Goal: Contribute content: Contribute content

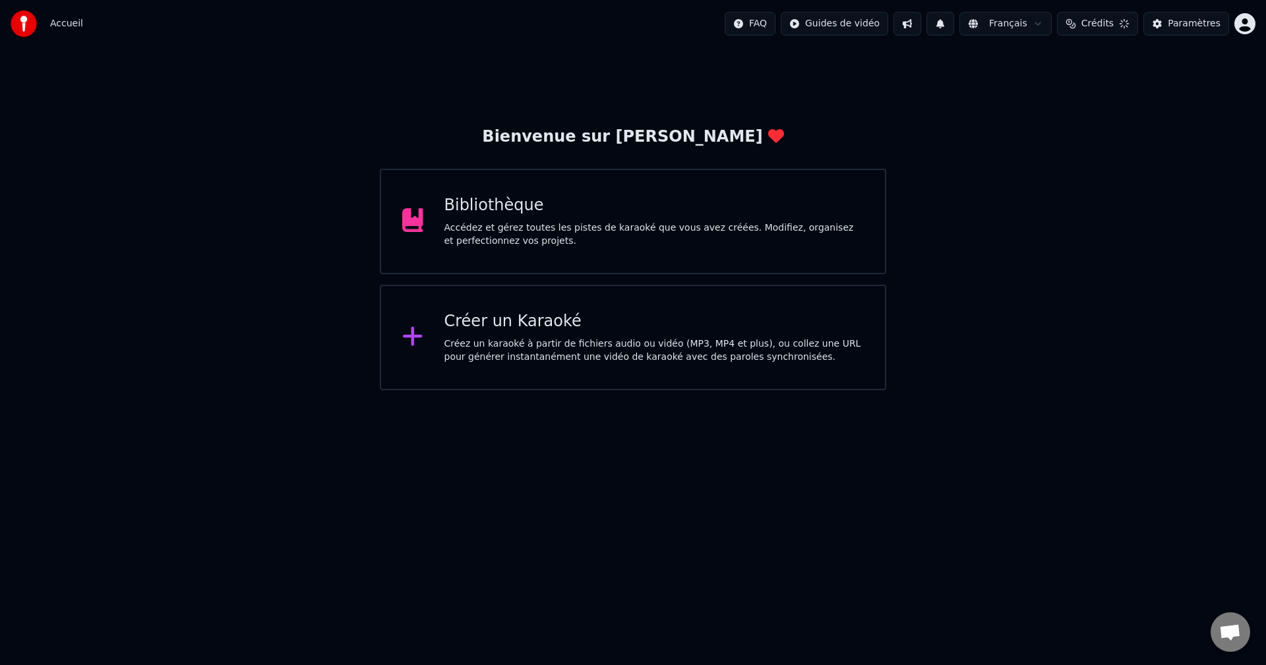
scroll to position [1164, 0]
click at [499, 324] on div "Créer un Karaoké" at bounding box center [654, 321] width 420 height 21
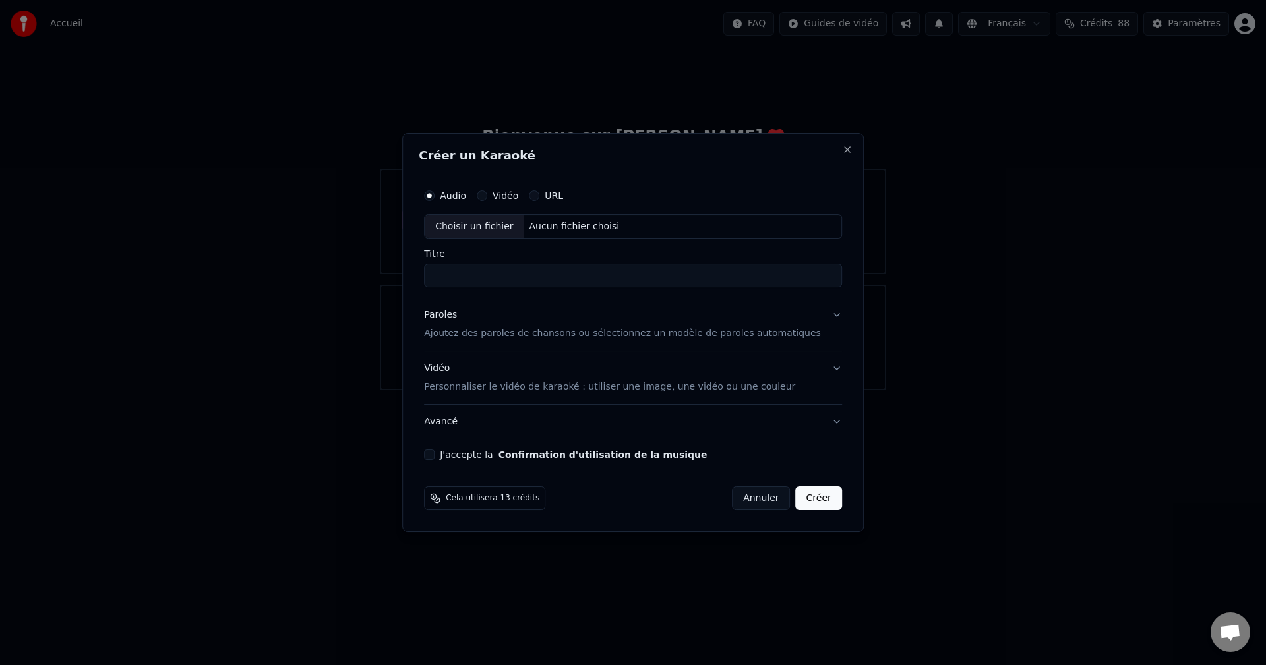
click at [481, 334] on p "Ajoutez des paroles de chansons ou sélectionnez un modèle de paroles automatiqu…" at bounding box center [622, 334] width 397 height 13
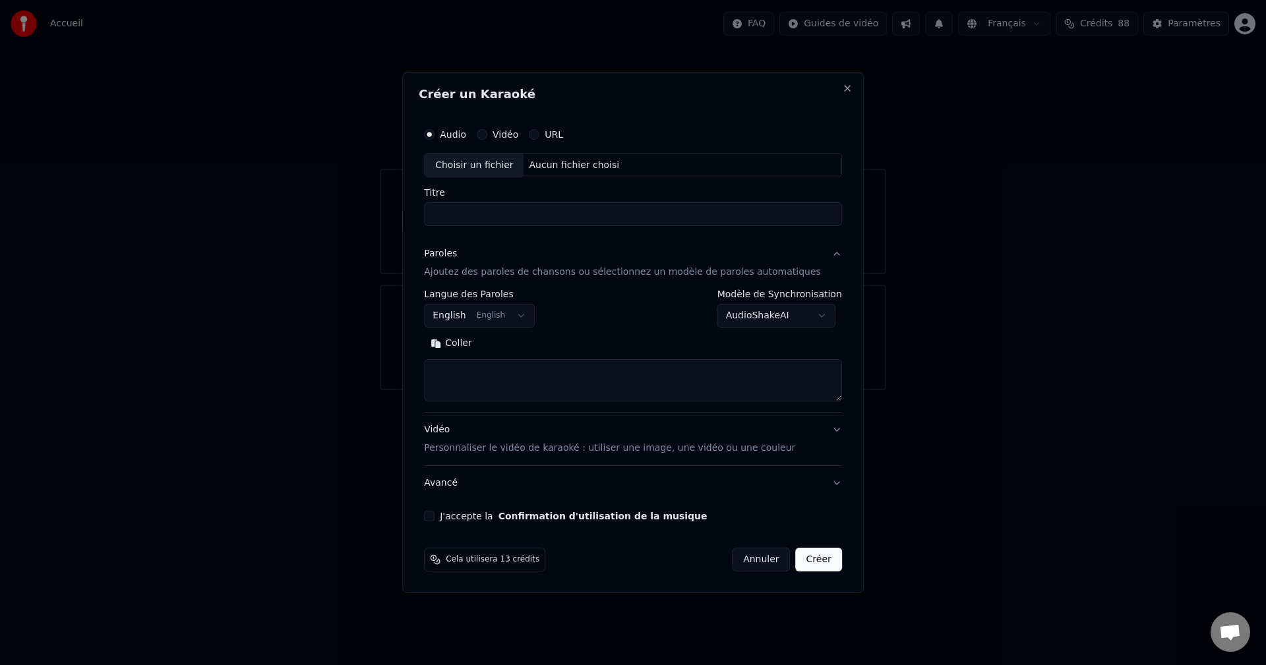
click at [482, 371] on textarea at bounding box center [633, 381] width 418 height 42
paste textarea "**********"
type textarea "**********"
click at [533, 316] on body "Accueil FAQ Guides de vidéo Français Crédits 88 Paramètres Bienvenue sur Youka …" at bounding box center [633, 195] width 1266 height 390
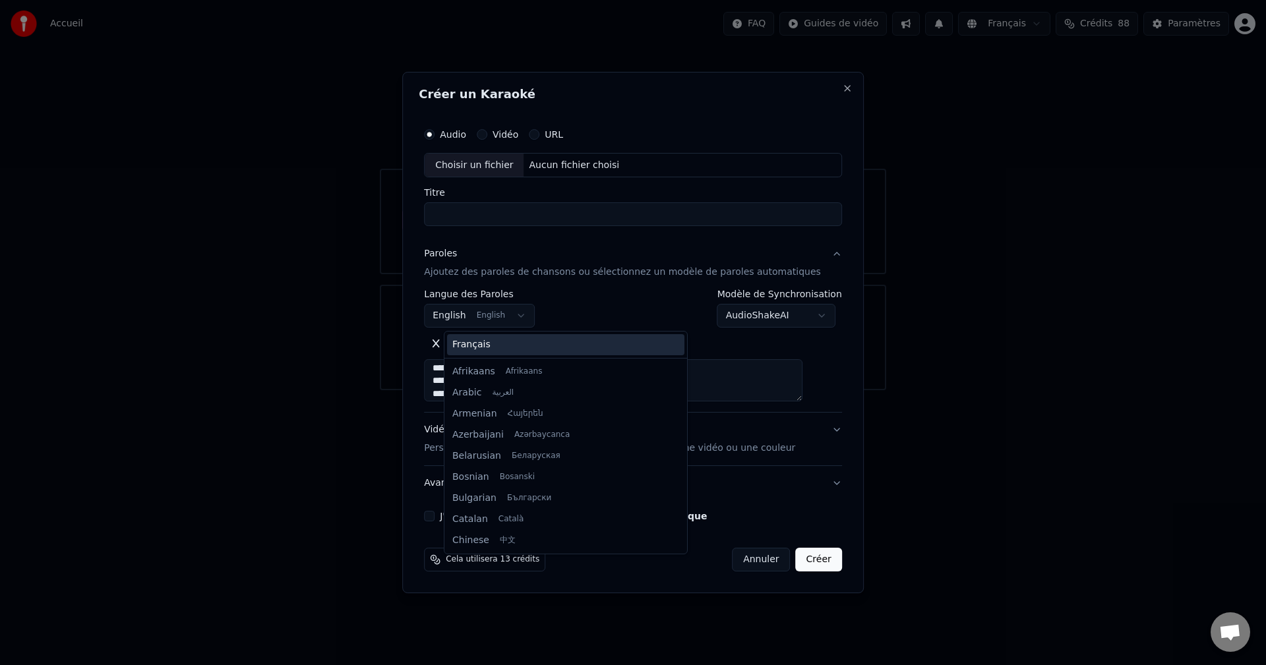
scroll to position [105, 0]
select select "**"
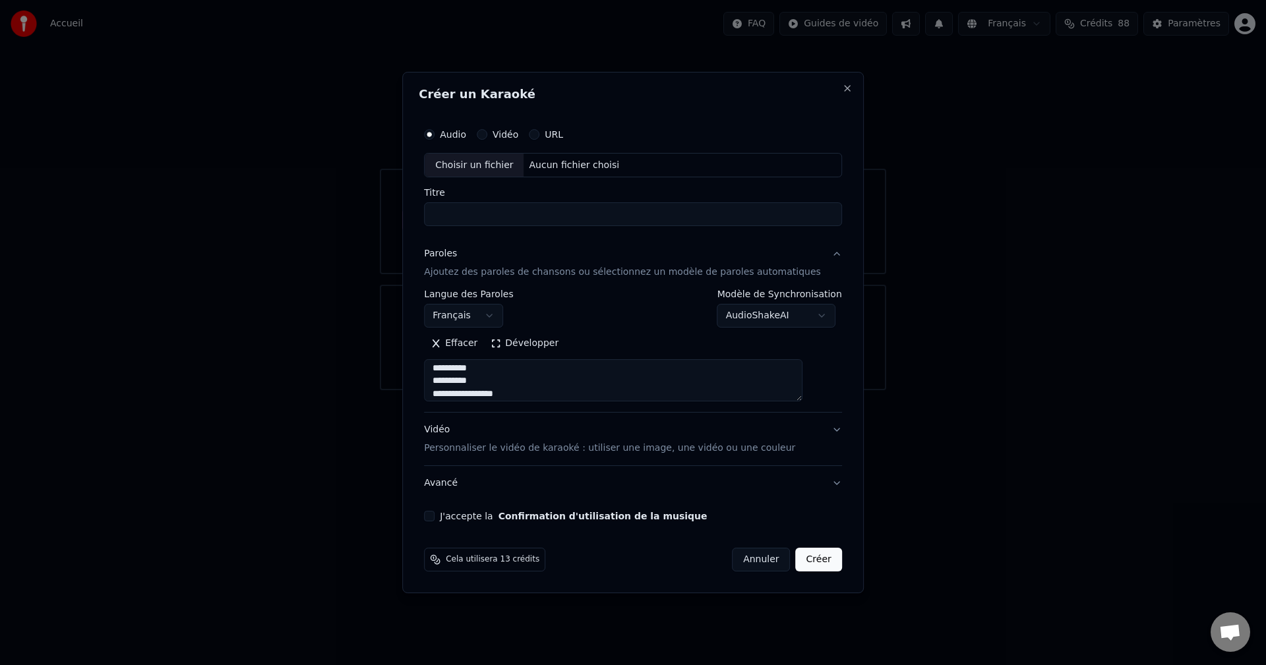
click at [545, 345] on button "Développer" at bounding box center [524, 344] width 81 height 21
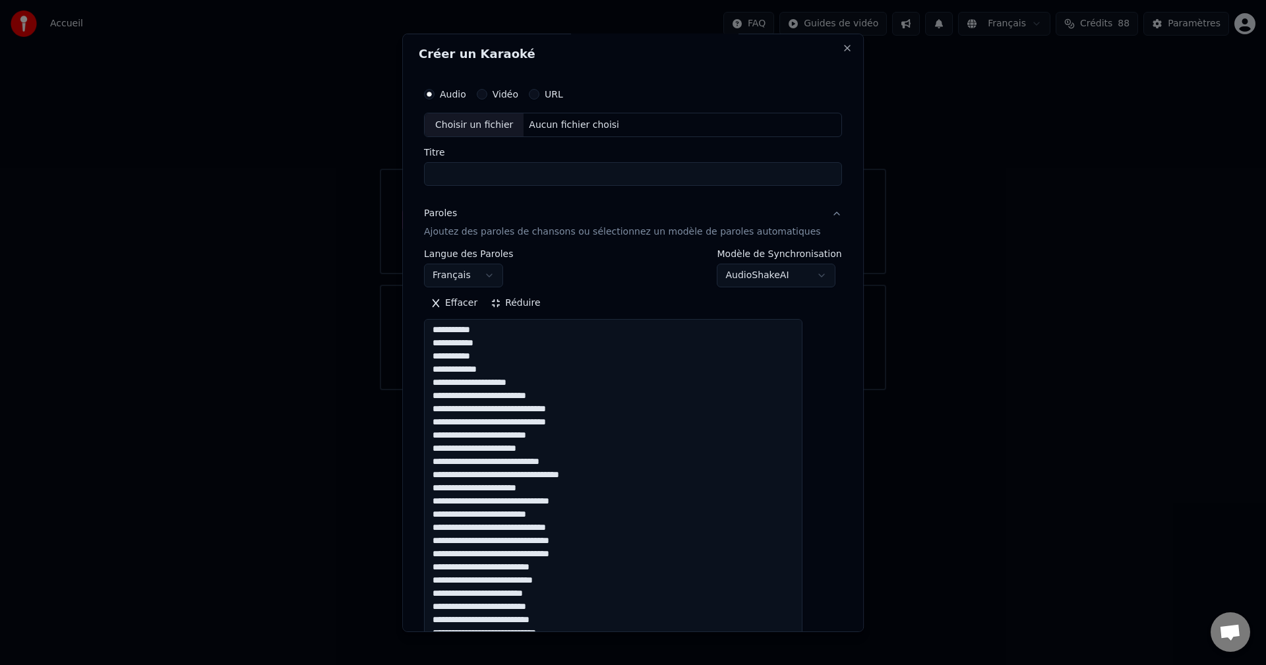
scroll to position [0, 0]
click at [527, 305] on button "Réduire" at bounding box center [515, 305] width 63 height 21
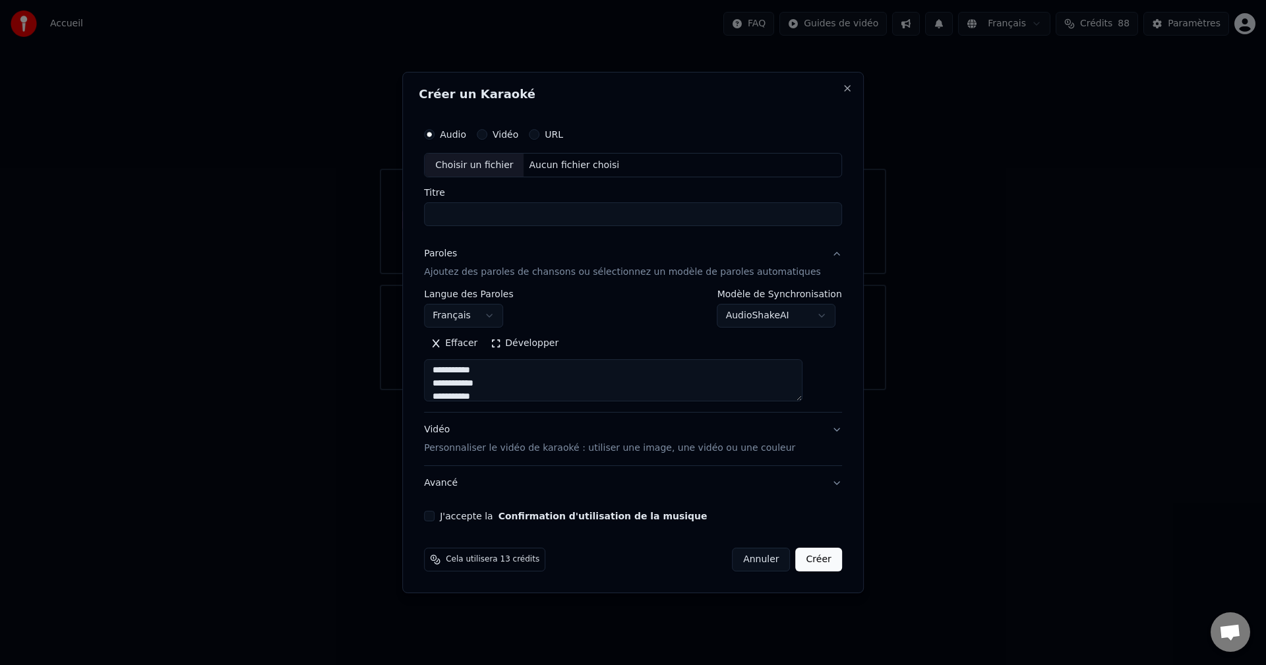
click at [579, 166] on div "Aucun fichier choisi" at bounding box center [574, 165] width 101 height 13
type input "**********"
click at [506, 448] on p "Personnaliser le vidéo de karaoké : utiliser une image, une vidéo ou une couleur" at bounding box center [609, 448] width 371 height 13
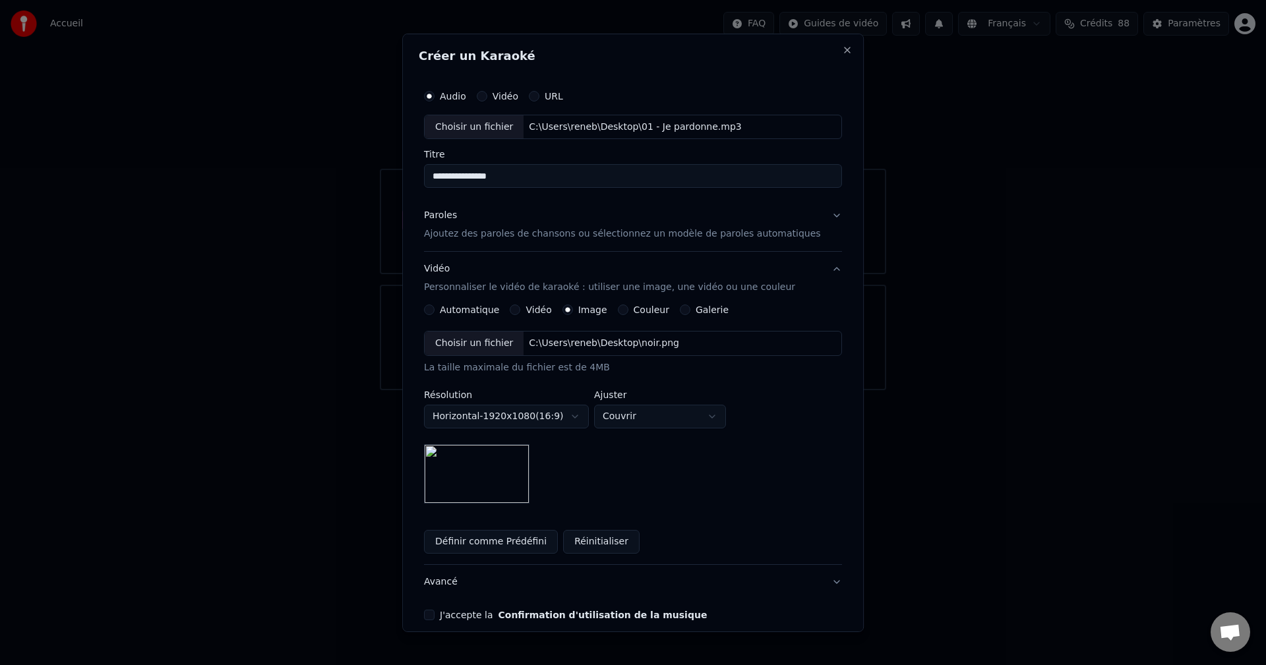
click at [600, 346] on div "C:\Users\reneb\Desktop\noir.png" at bounding box center [604, 343] width 161 height 13
click at [662, 390] on body "Accueil FAQ Guides de vidéo Français Crédits 88 Paramètres Bienvenue sur Youka …" at bounding box center [633, 195] width 1266 height 390
click at [574, 390] on body "Accueil FAQ Guides de vidéo Français Crédits 88 Paramètres Bienvenue sur Youka …" at bounding box center [633, 195] width 1266 height 390
click at [464, 458] on img at bounding box center [476, 473] width 105 height 59
click at [588, 544] on button "Réinitialiser" at bounding box center [601, 542] width 76 height 24
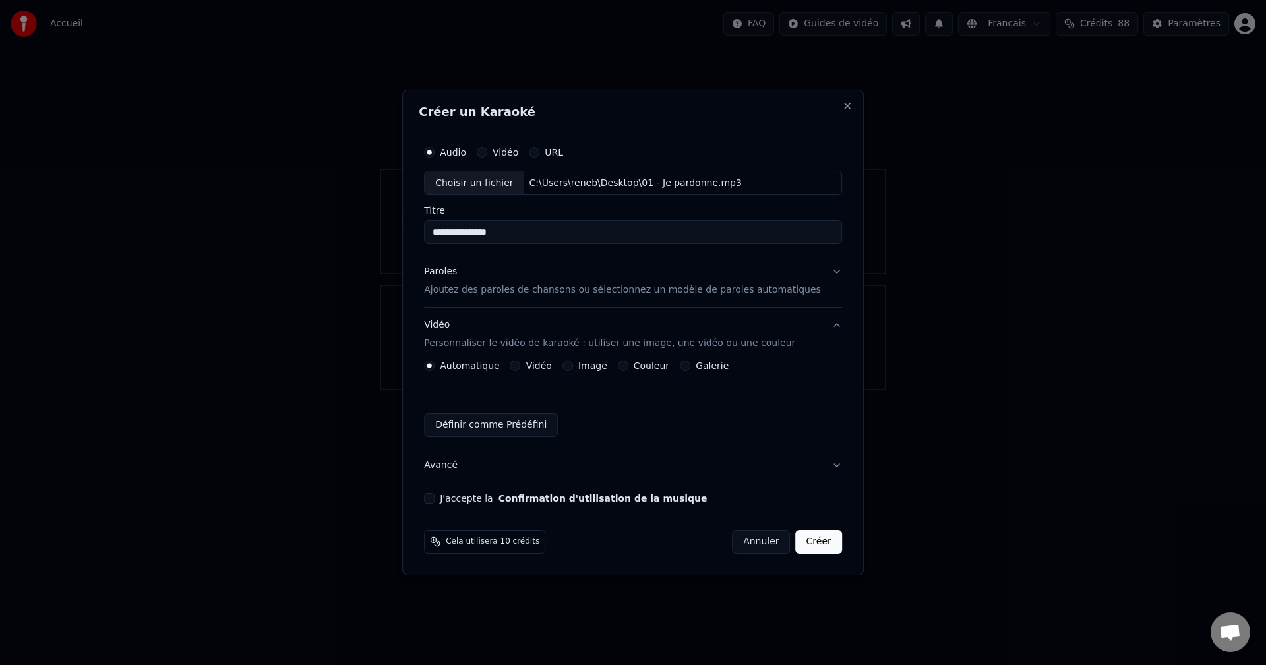
click at [500, 294] on p "Ajoutez des paroles de chansons ou sélectionnez un modèle de paroles automatiqu…" at bounding box center [622, 290] width 397 height 13
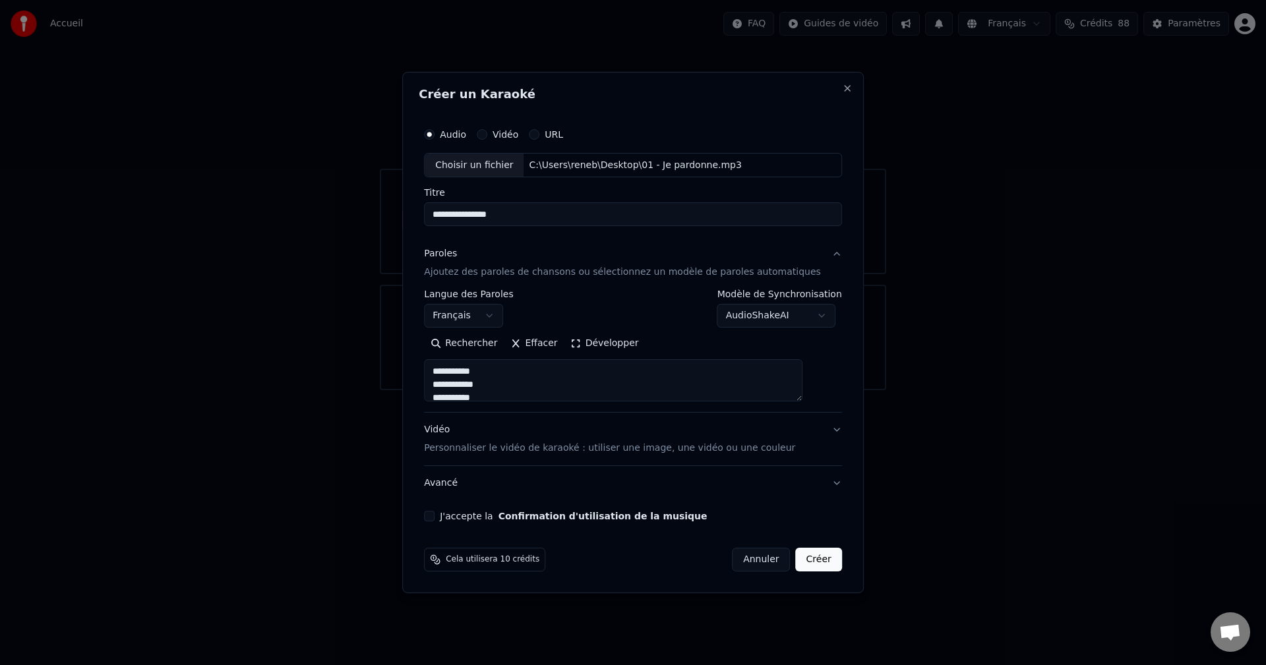
click at [434, 512] on button "J'accepte la Confirmation d'utilisation de la musique" at bounding box center [429, 516] width 11 height 11
click at [811, 562] on button "Créer" at bounding box center [819, 560] width 46 height 24
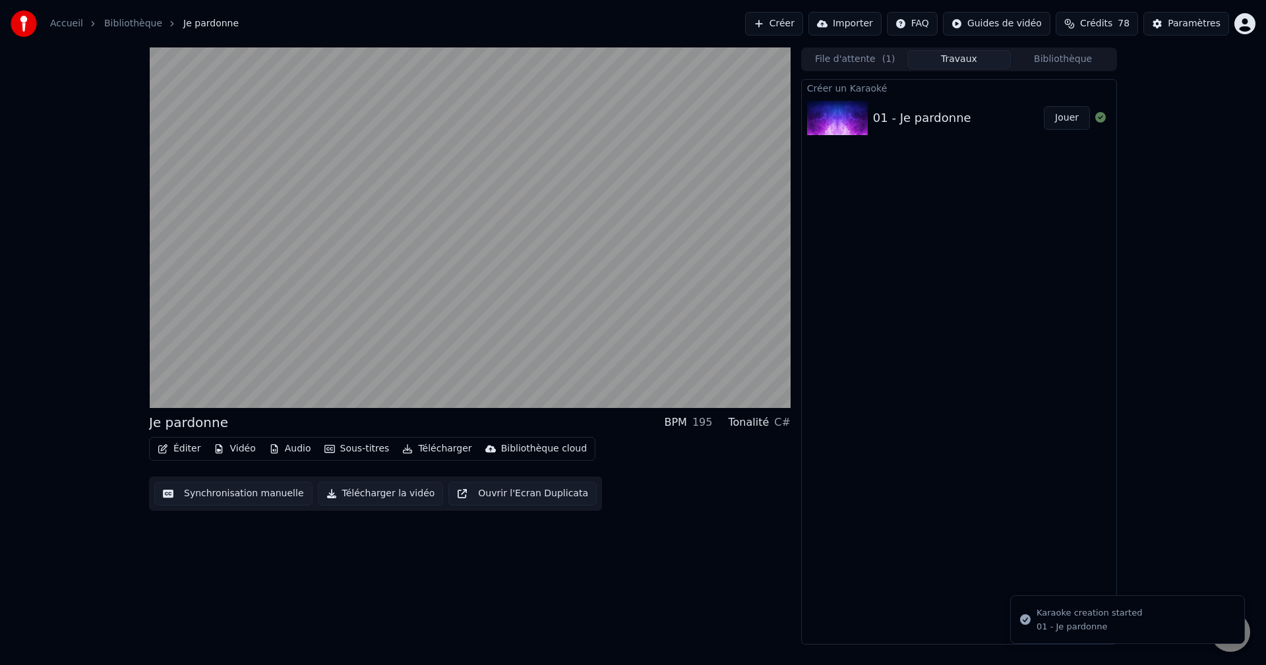
click at [1057, 122] on button "Jouer" at bounding box center [1066, 118] width 46 height 24
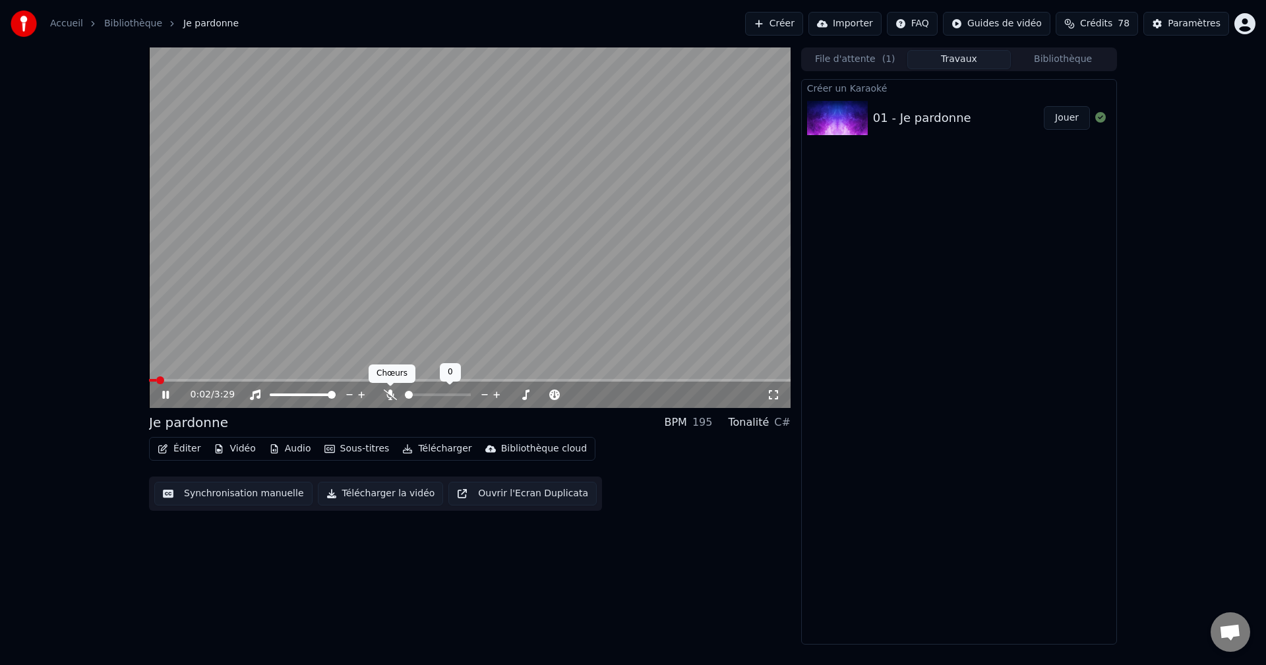
click at [389, 392] on icon at bounding box center [390, 395] width 13 height 11
click at [387, 392] on icon at bounding box center [390, 395] width 13 height 11
click at [169, 395] on icon at bounding box center [165, 395] width 7 height 8
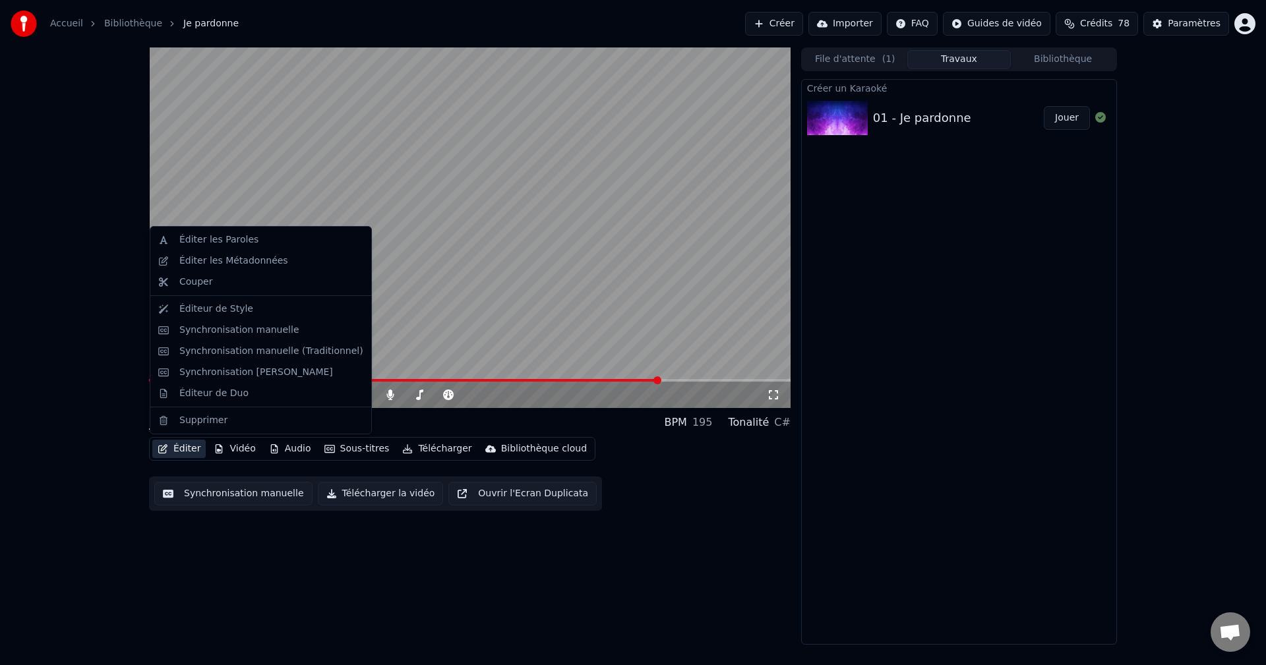
click at [187, 453] on button "Éditer" at bounding box center [178, 449] width 53 height 18
click at [198, 242] on div "Éditer les Paroles" at bounding box center [218, 239] width 79 height 13
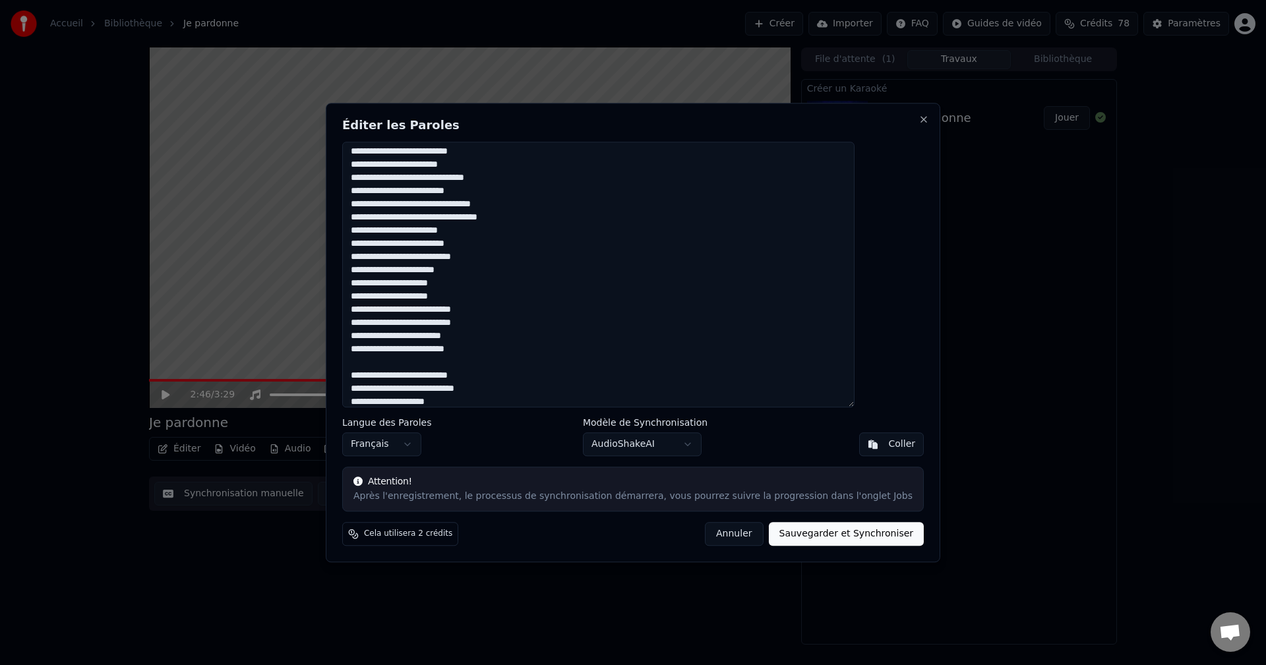
scroll to position [391, 0]
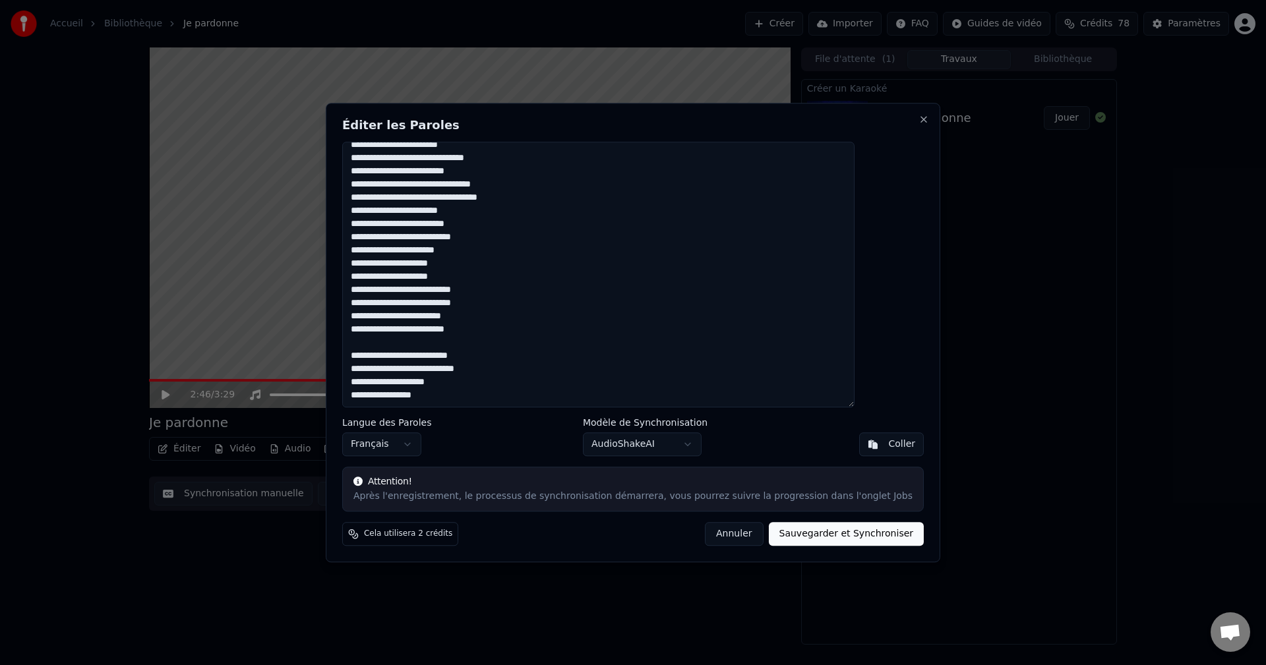
click at [386, 356] on textarea at bounding box center [598, 275] width 512 height 266
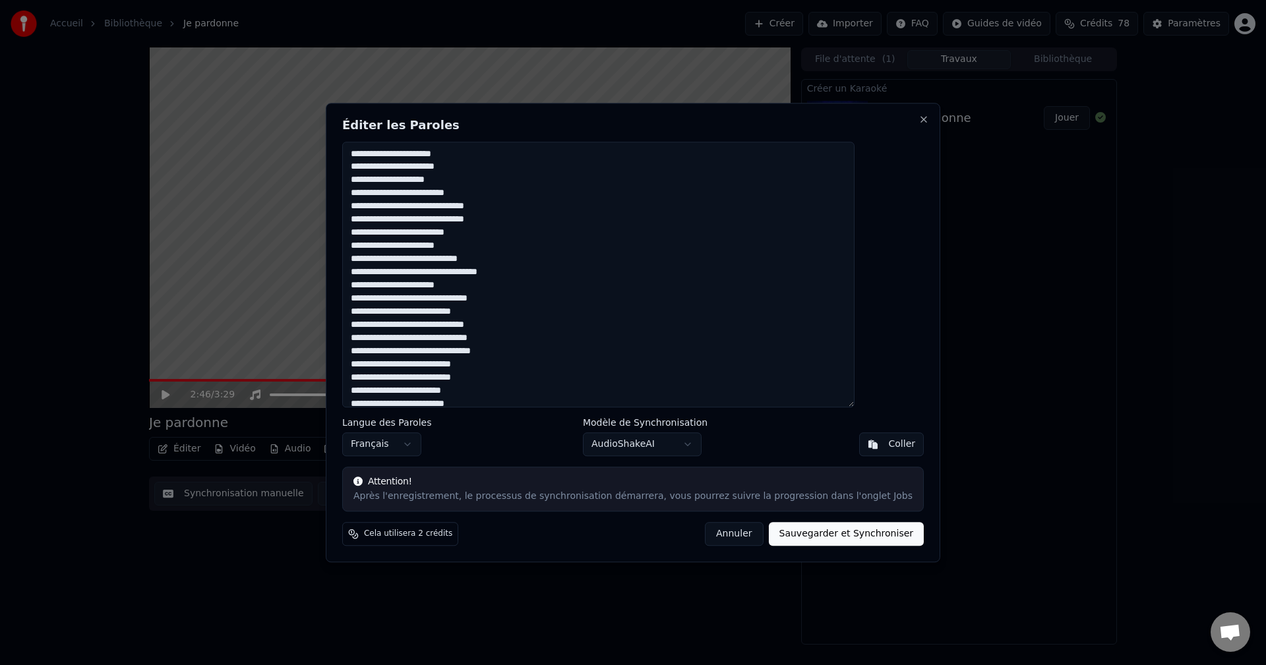
scroll to position [378, 0]
type textarea "**********"
click at [812, 536] on button "Sauvegarder et Synchroniser" at bounding box center [847, 534] width 156 height 24
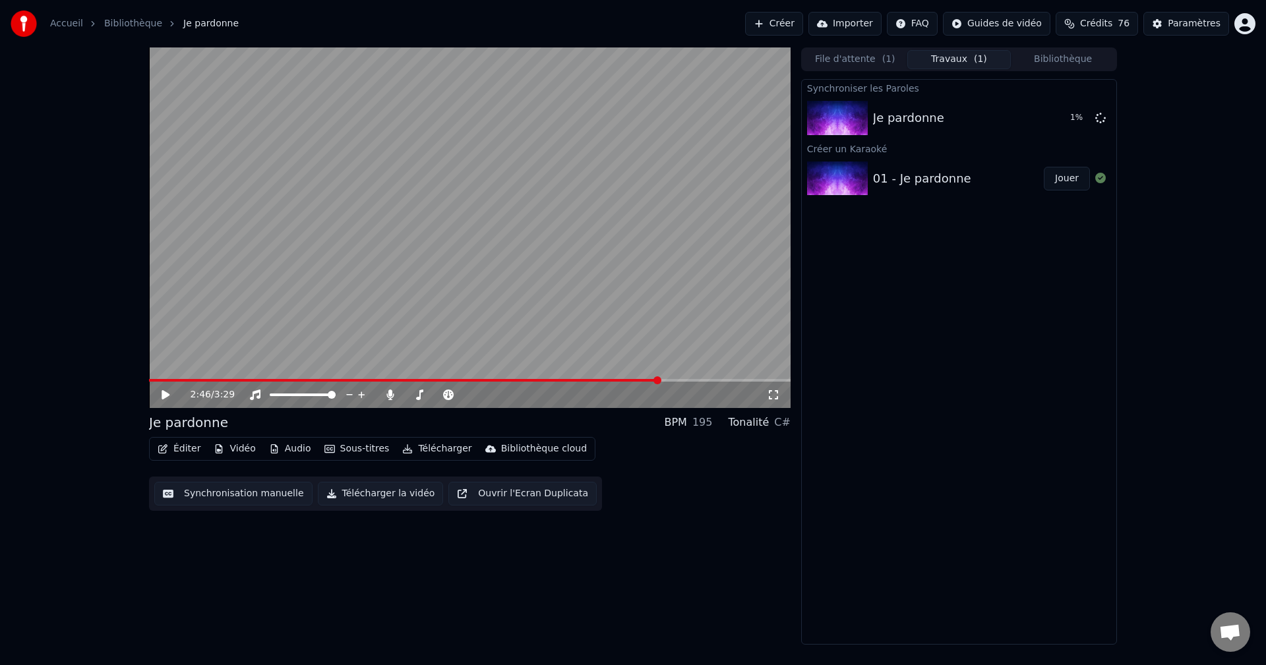
click at [573, 382] on div "2:46 / 3:29" at bounding box center [469, 395] width 641 height 26
click at [570, 376] on span at bounding box center [568, 380] width 8 height 8
click at [1068, 117] on button "Jouer" at bounding box center [1066, 118] width 46 height 24
click at [531, 379] on div "0:07 / 3:29" at bounding box center [469, 227] width 641 height 361
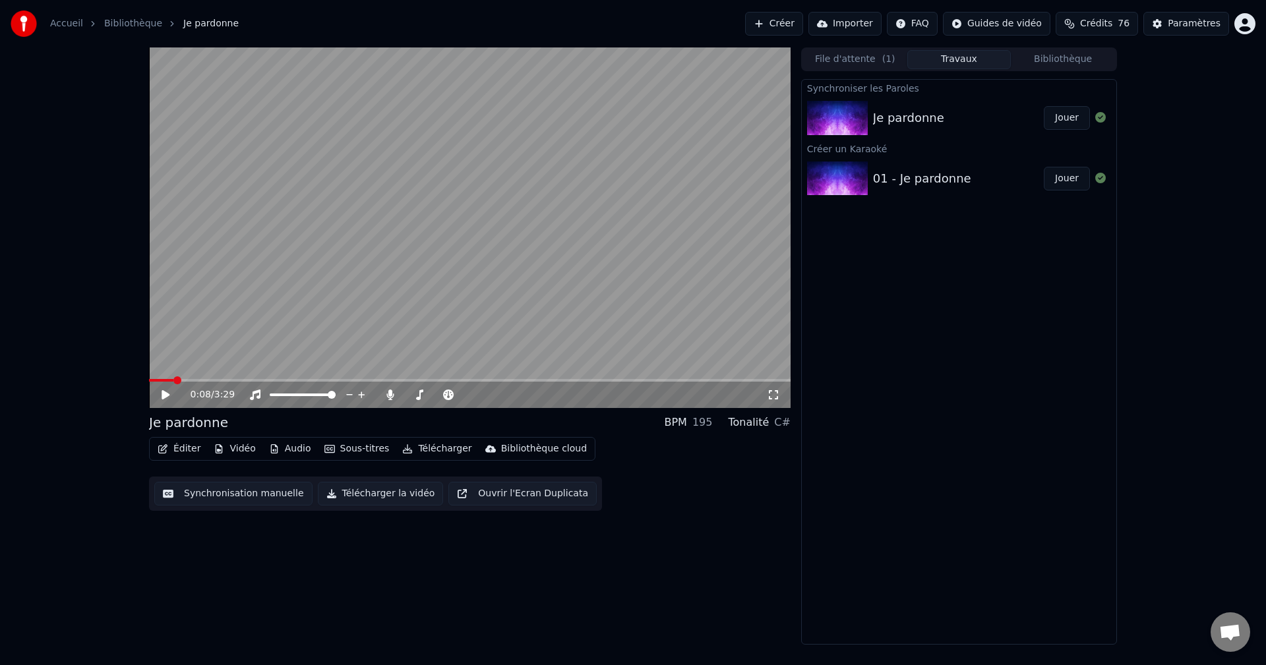
click at [533, 384] on div "0:08 / 3:29" at bounding box center [469, 395] width 641 height 26
click at [513, 384] on span at bounding box center [514, 380] width 8 height 8
click at [169, 394] on icon at bounding box center [165, 394] width 8 height 9
click at [164, 393] on icon at bounding box center [165, 395] width 7 height 8
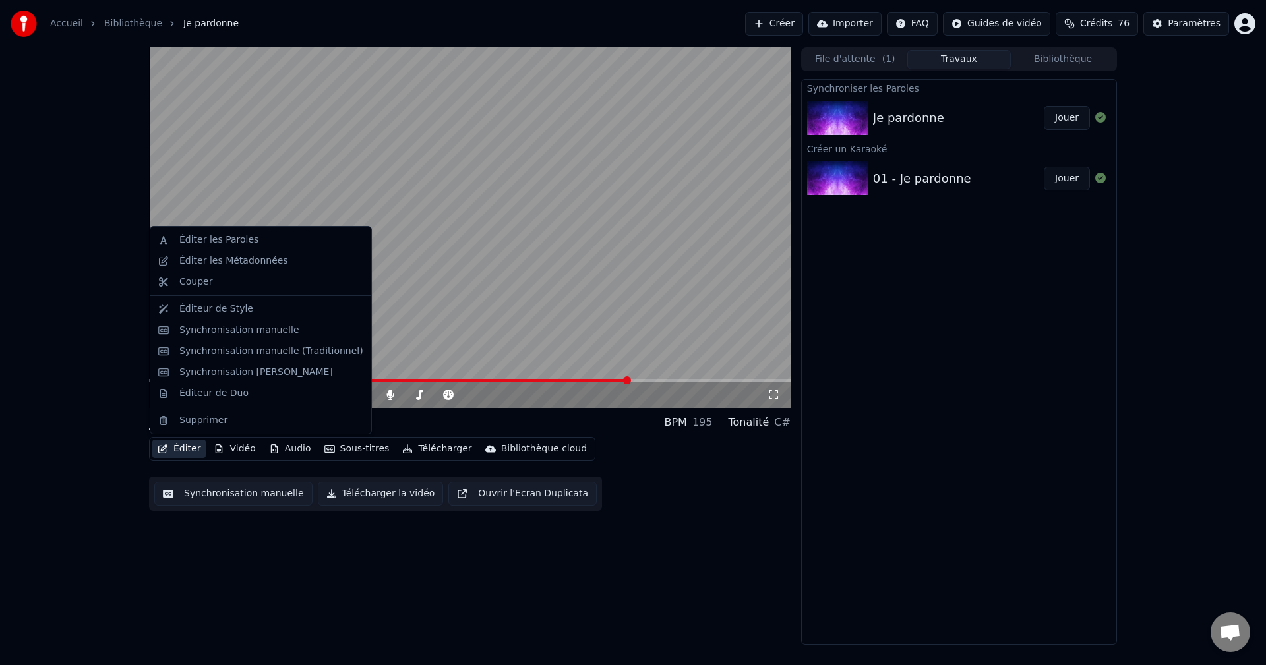
click at [189, 445] on button "Éditer" at bounding box center [178, 449] width 53 height 18
click at [210, 239] on div "Éditer les Paroles" at bounding box center [218, 239] width 79 height 13
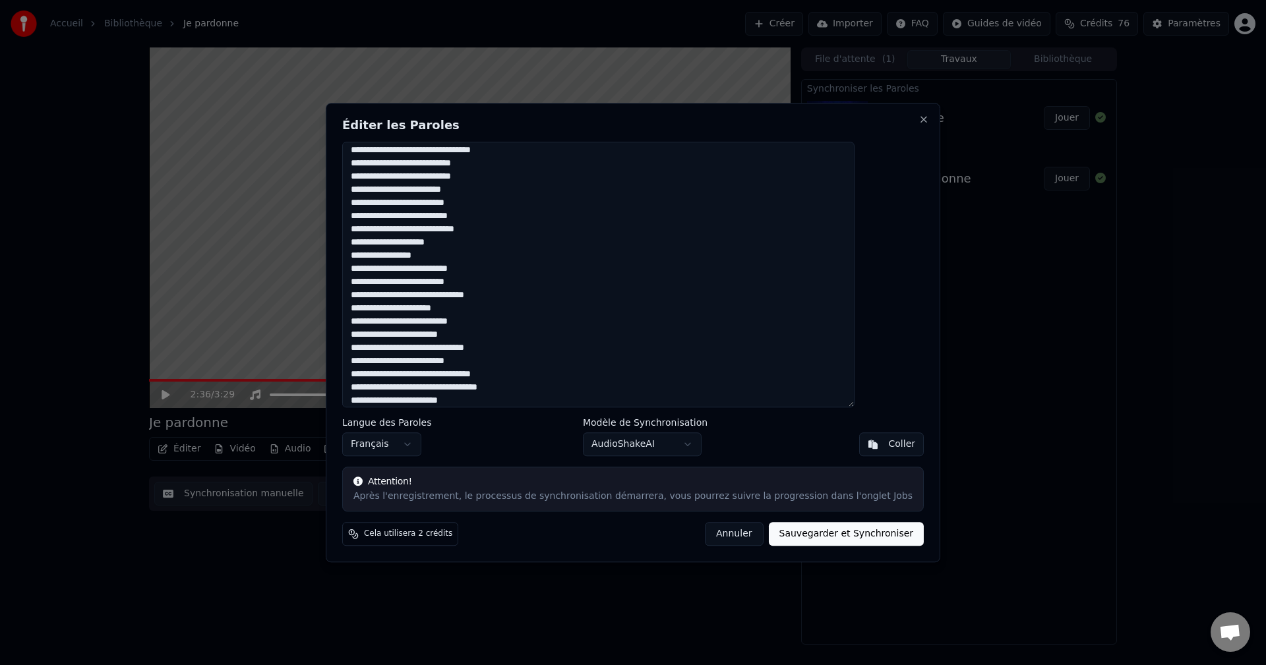
scroll to position [378, 0]
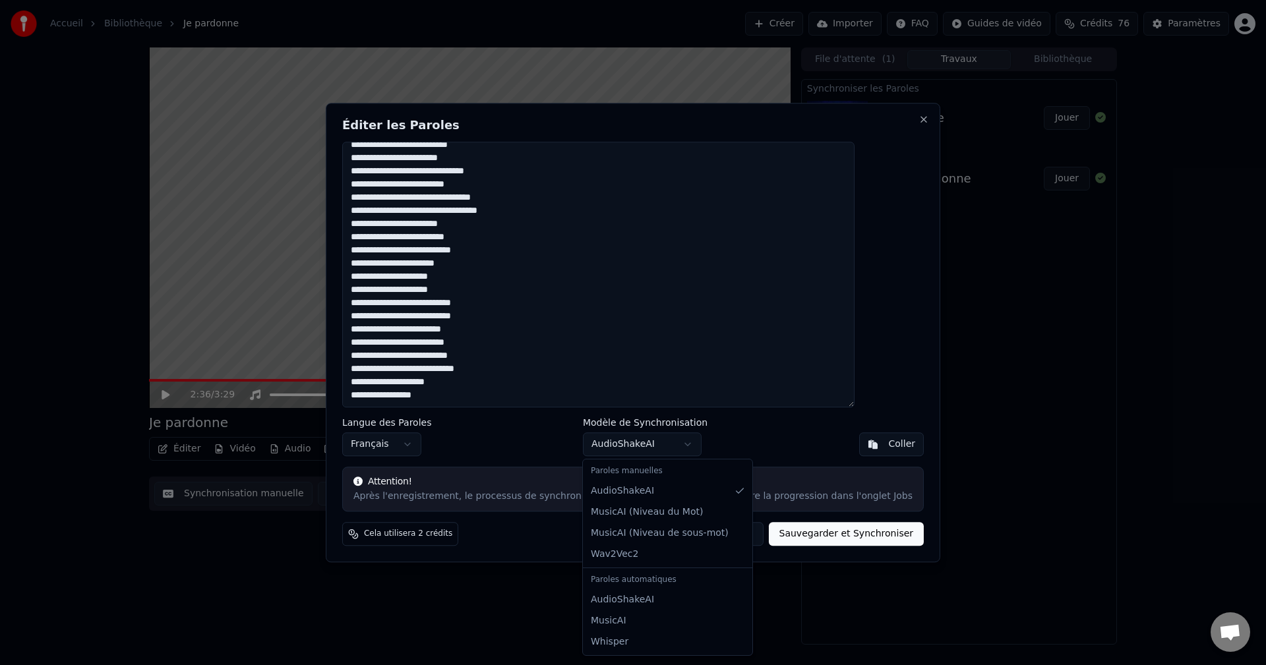
click at [688, 440] on body "Accueil Bibliothèque Je pardonne Créer Importer FAQ Guides de vidéo Crédits 76 …" at bounding box center [633, 332] width 1266 height 665
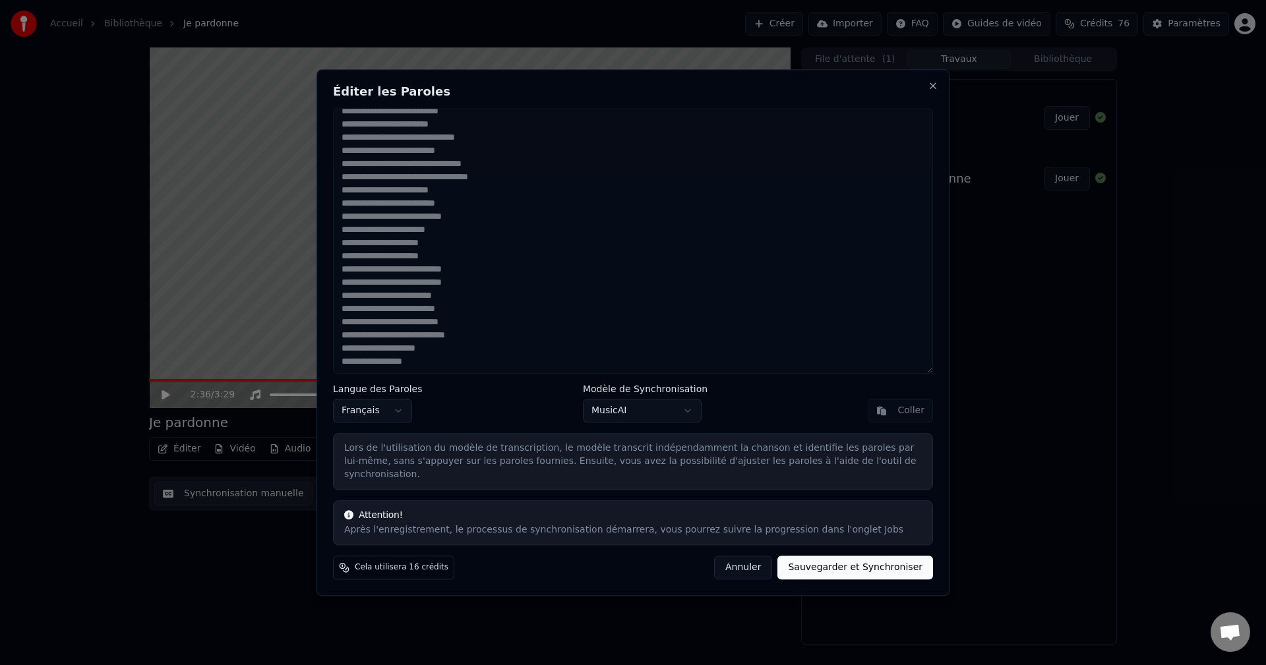
click at [869, 566] on button "Sauvegarder et Synchroniser" at bounding box center [855, 568] width 156 height 24
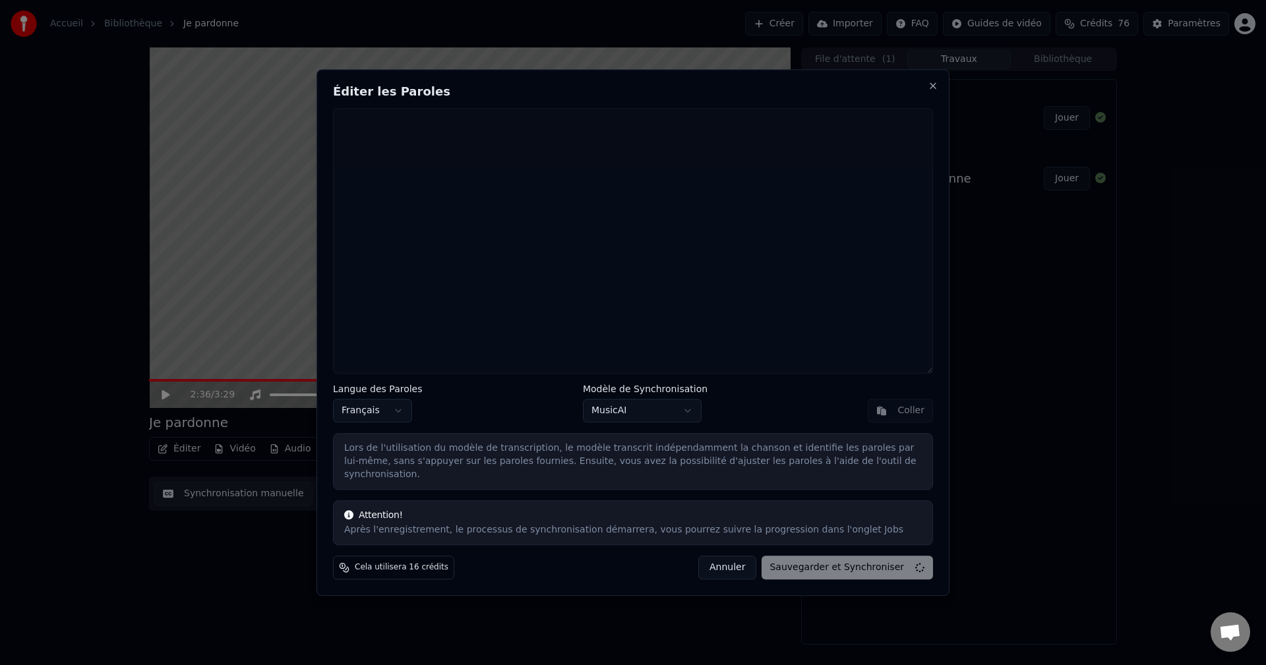
scroll to position [0, 0]
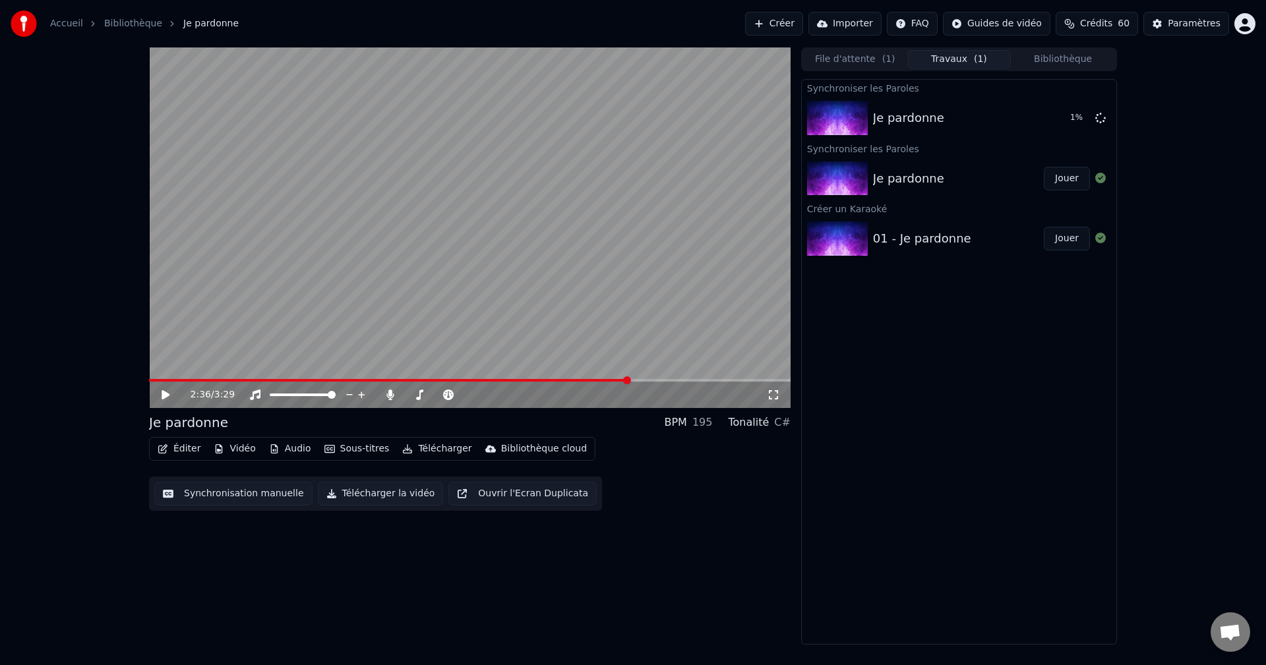
click at [1238, 633] on span "Ouvrir le chat" at bounding box center [1230, 633] width 22 height 18
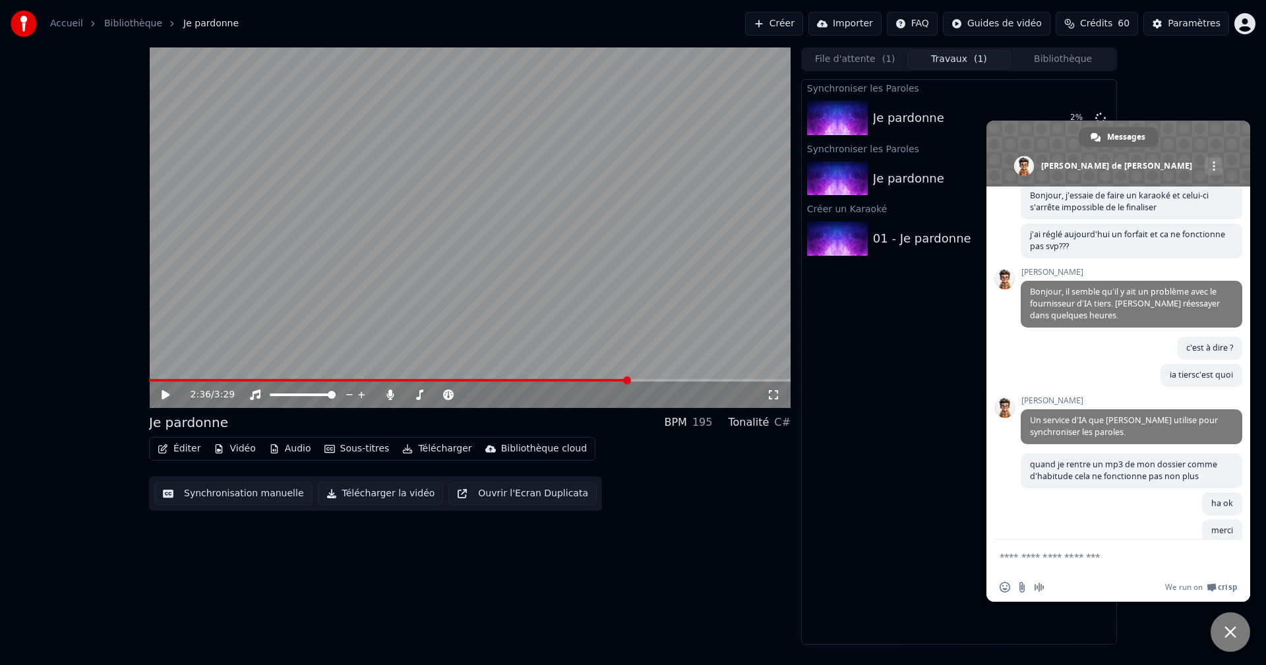
scroll to position [1266, 0]
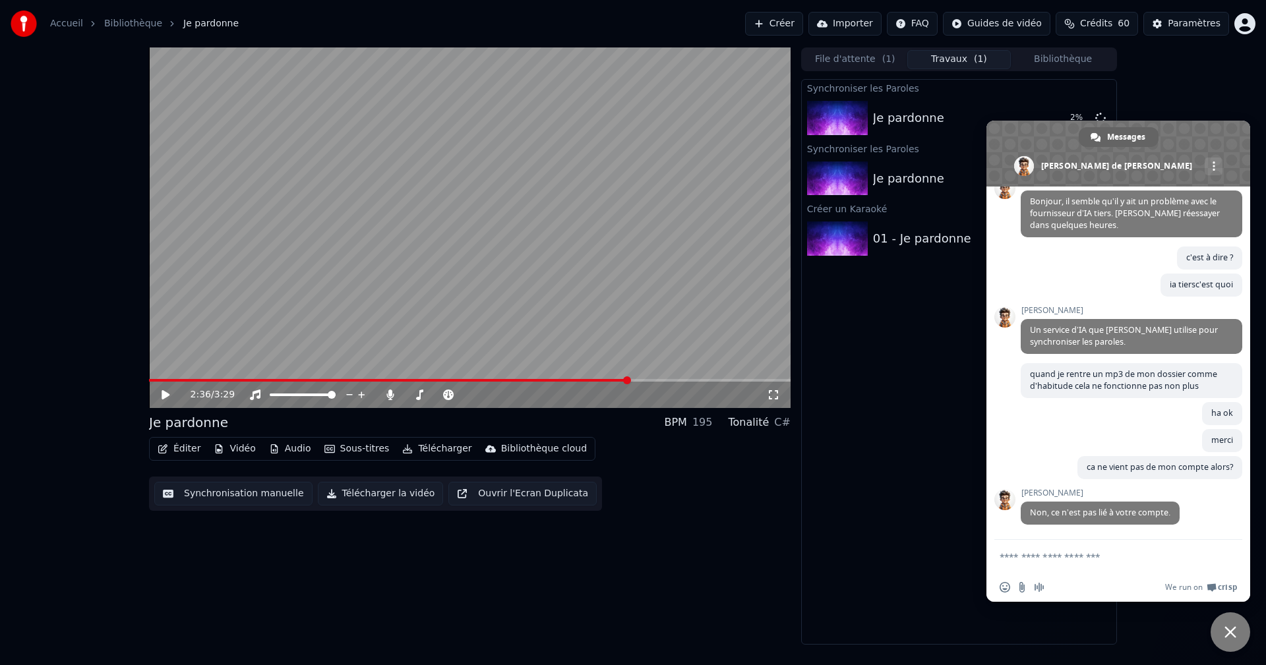
click at [918, 477] on div "Synchroniser les Paroles Je pardonne 2 % Synchroniser les Paroles Je pardonne […" at bounding box center [959, 362] width 316 height 566
click at [1226, 628] on span "Fermer le chat" at bounding box center [1230, 632] width 12 height 12
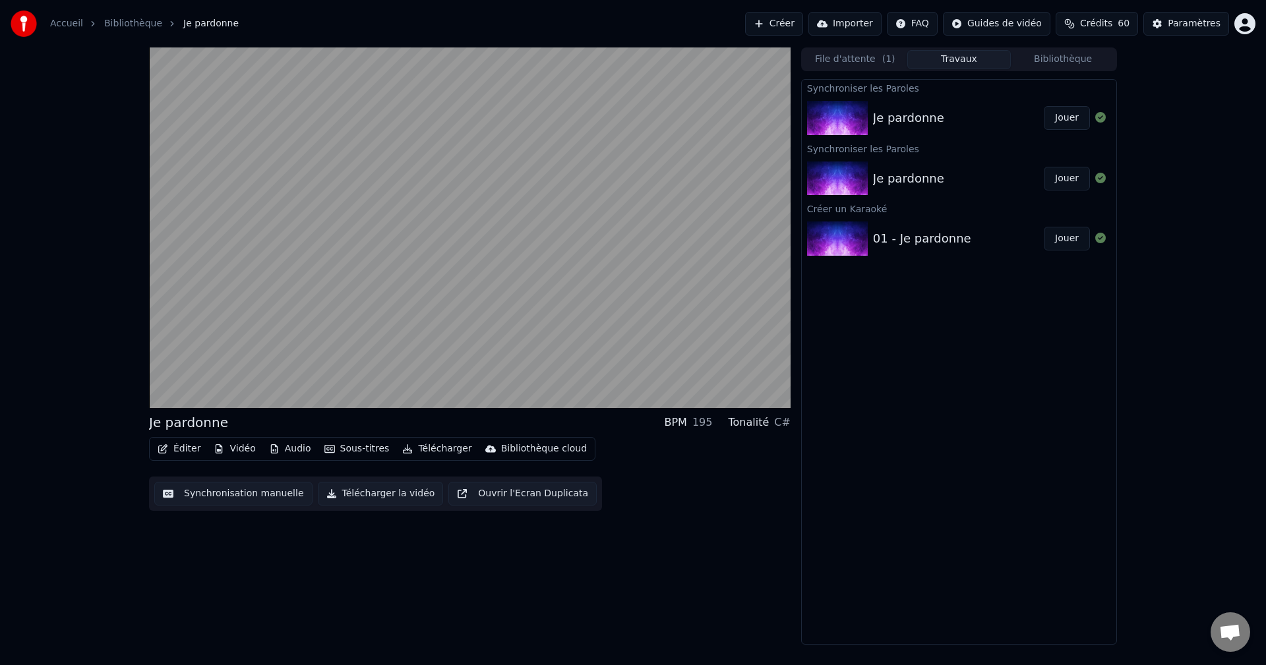
click at [1075, 118] on button "Jouer" at bounding box center [1066, 118] width 46 height 24
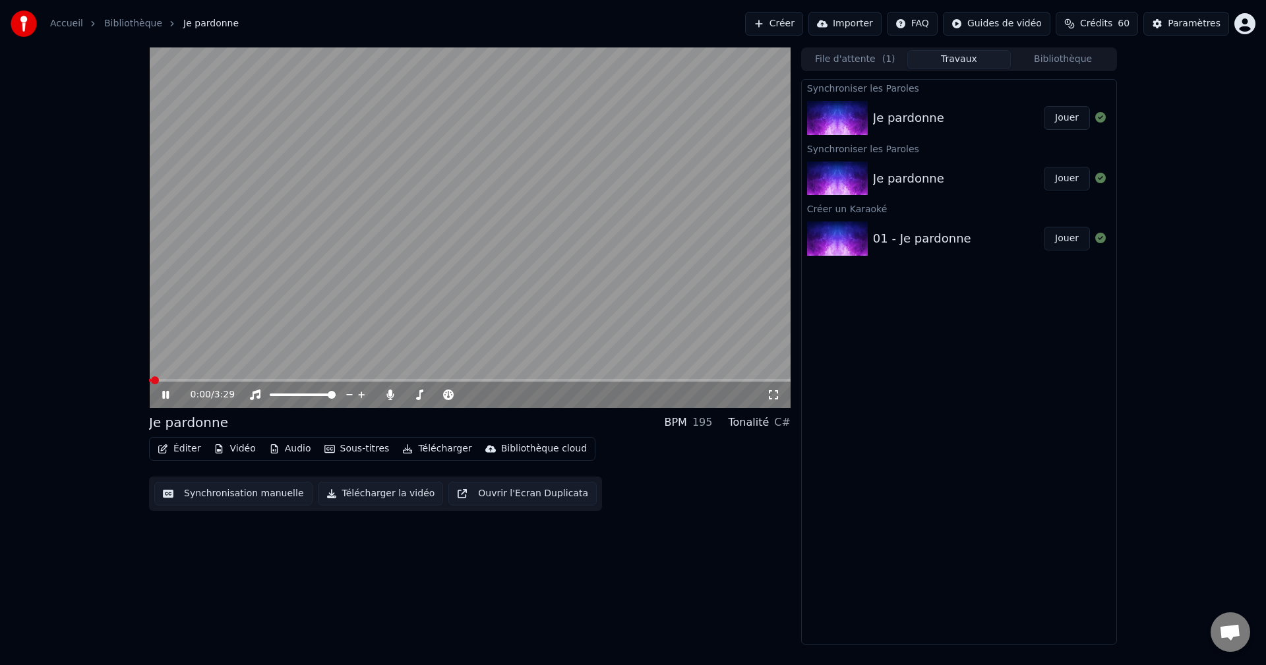
click at [564, 384] on div "0:00 / 3:29" at bounding box center [469, 395] width 641 height 26
click at [599, 384] on span at bounding box center [598, 380] width 8 height 8
click at [535, 382] on div "2:43 / 3:29" at bounding box center [469, 395] width 641 height 26
click at [541, 380] on span at bounding box center [345, 380] width 392 height 3
click at [157, 382] on span at bounding box center [396, 380] width 494 height 3
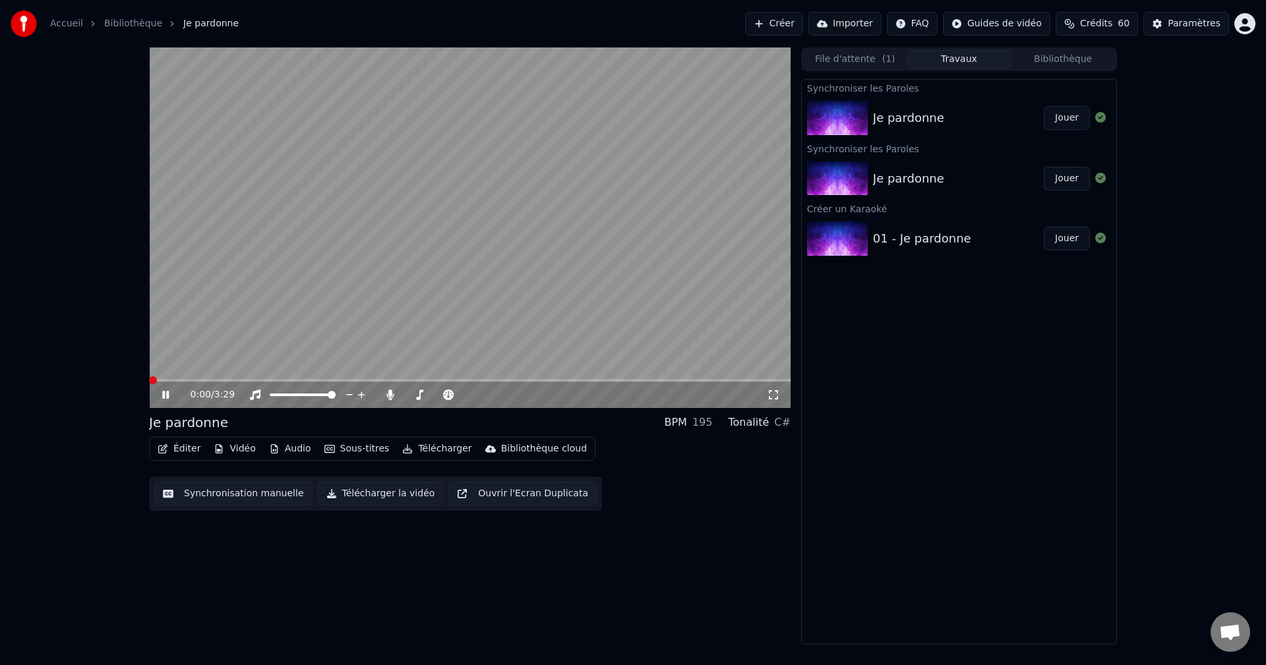
click at [149, 384] on span at bounding box center [153, 380] width 8 height 8
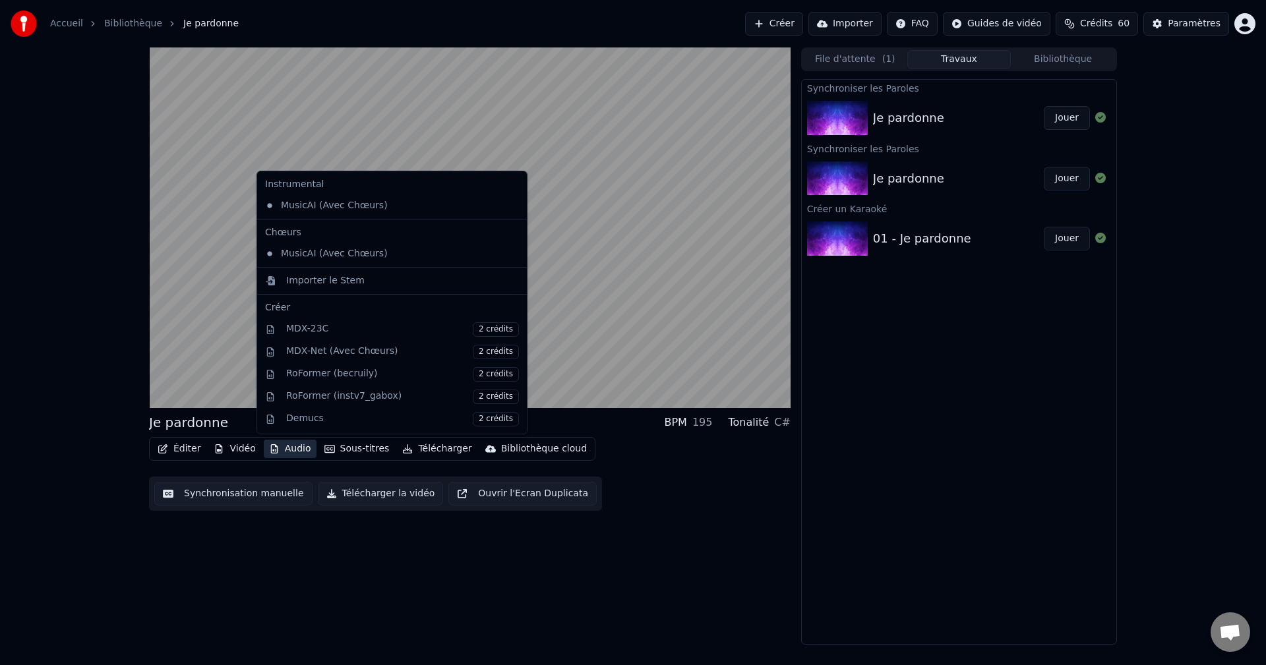
click at [287, 449] on button "Audio" at bounding box center [290, 449] width 53 height 18
click at [306, 540] on div "Je pardonne BPM 195 Tonalité C# Éditer Vidéo Audio Sous-titres Télécharger Bibl…" at bounding box center [469, 345] width 641 height 597
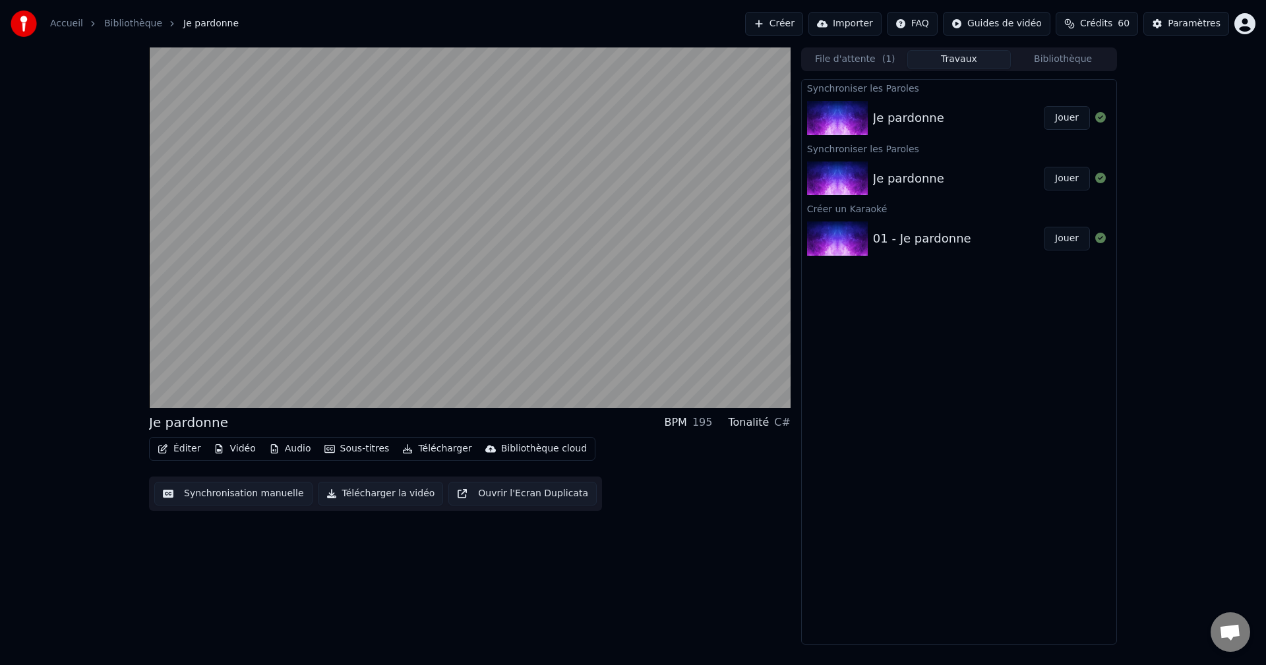
click at [239, 445] on button "Vidéo" at bounding box center [234, 449] width 52 height 18
click at [432, 575] on div "Je pardonne BPM 195 Tonalité C# Éditer Vidéo Audio Sous-titres Télécharger Bibl…" at bounding box center [469, 345] width 641 height 597
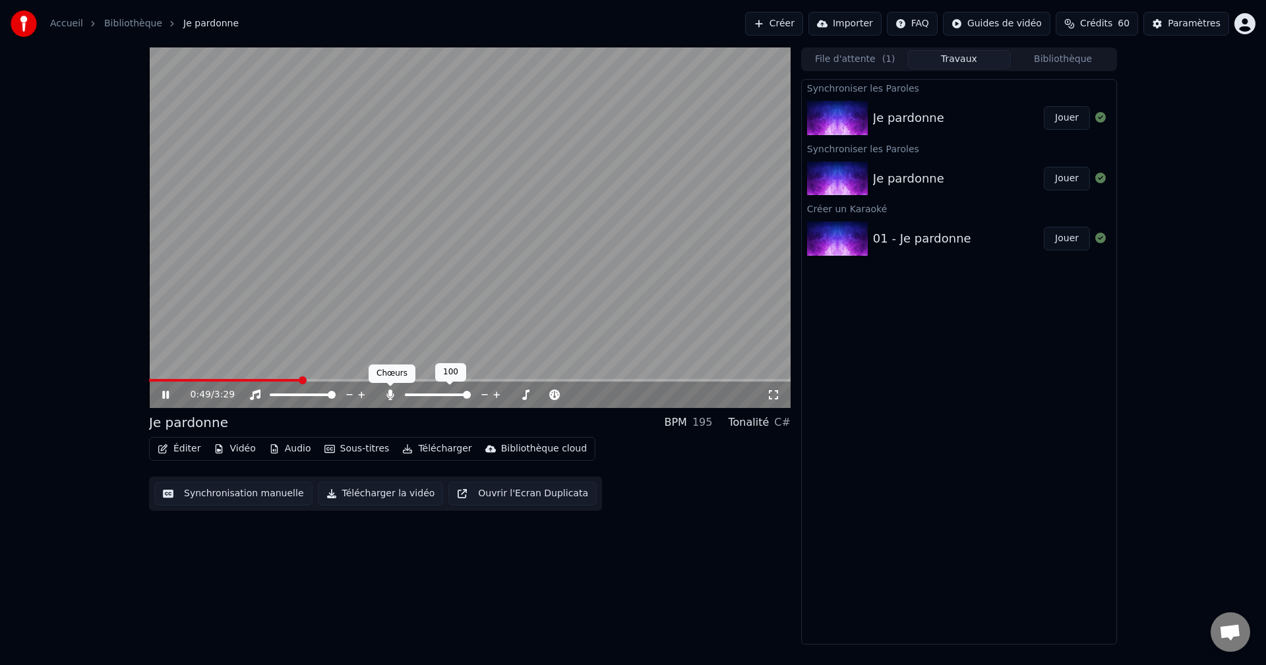
click at [389, 397] on icon at bounding box center [389, 395] width 7 height 11
click at [389, 397] on icon at bounding box center [390, 395] width 13 height 11
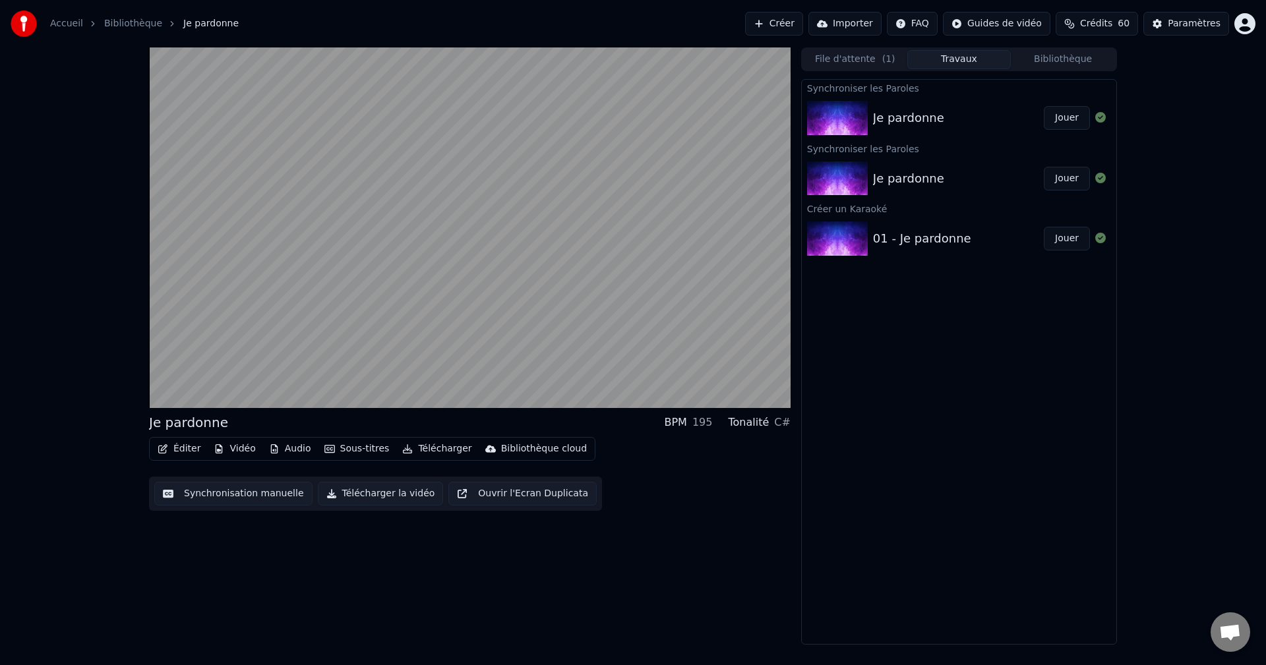
click at [180, 450] on button "Éditer" at bounding box center [178, 449] width 53 height 18
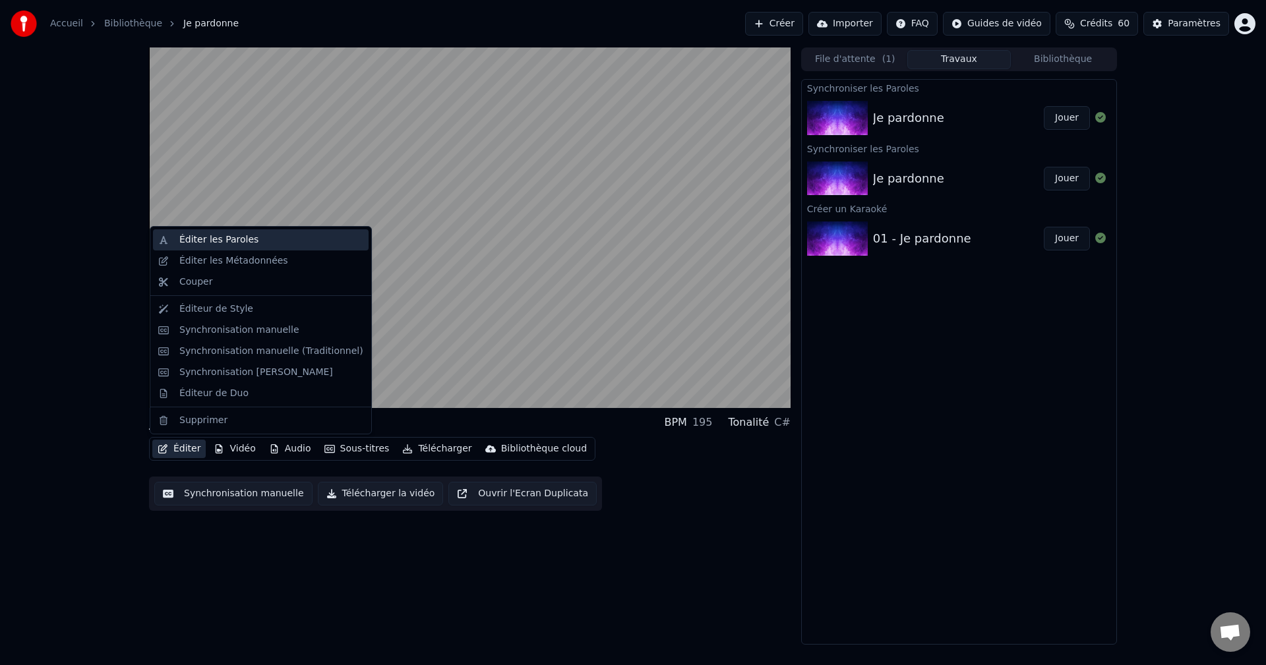
click at [219, 240] on div "Éditer les Paroles" at bounding box center [218, 239] width 79 height 13
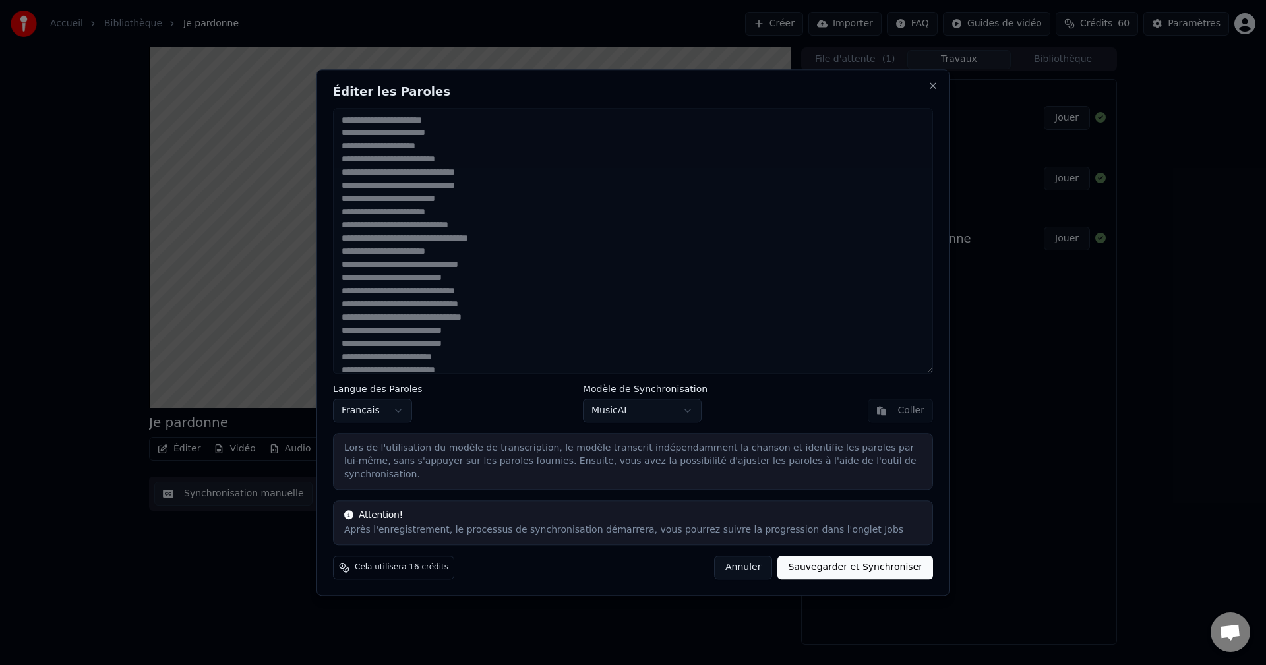
click at [764, 560] on button "Annuler" at bounding box center [743, 568] width 58 height 24
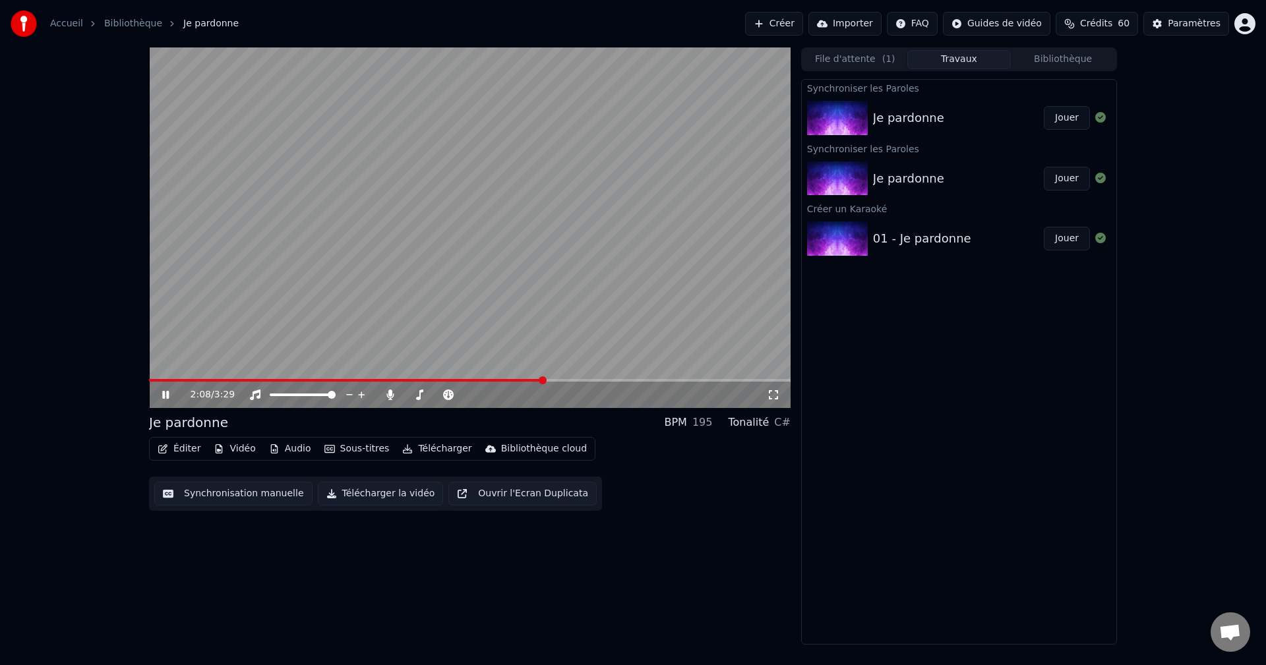
click at [172, 394] on icon at bounding box center [175, 395] width 31 height 11
click at [512, 381] on span at bounding box center [510, 380] width 8 height 8
click at [516, 379] on span at bounding box center [469, 380] width 641 height 3
click at [518, 379] on span at bounding box center [516, 380] width 8 height 8
click at [166, 393] on icon at bounding box center [165, 394] width 8 height 9
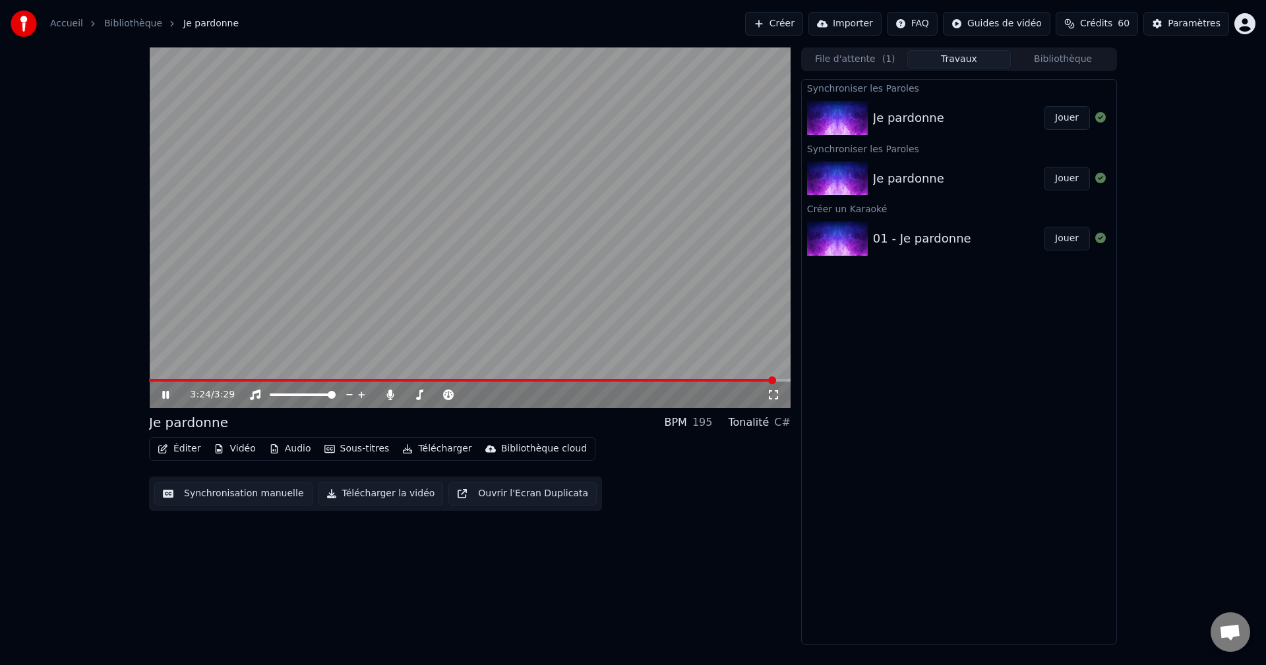
click at [165, 394] on icon at bounding box center [175, 395] width 31 height 11
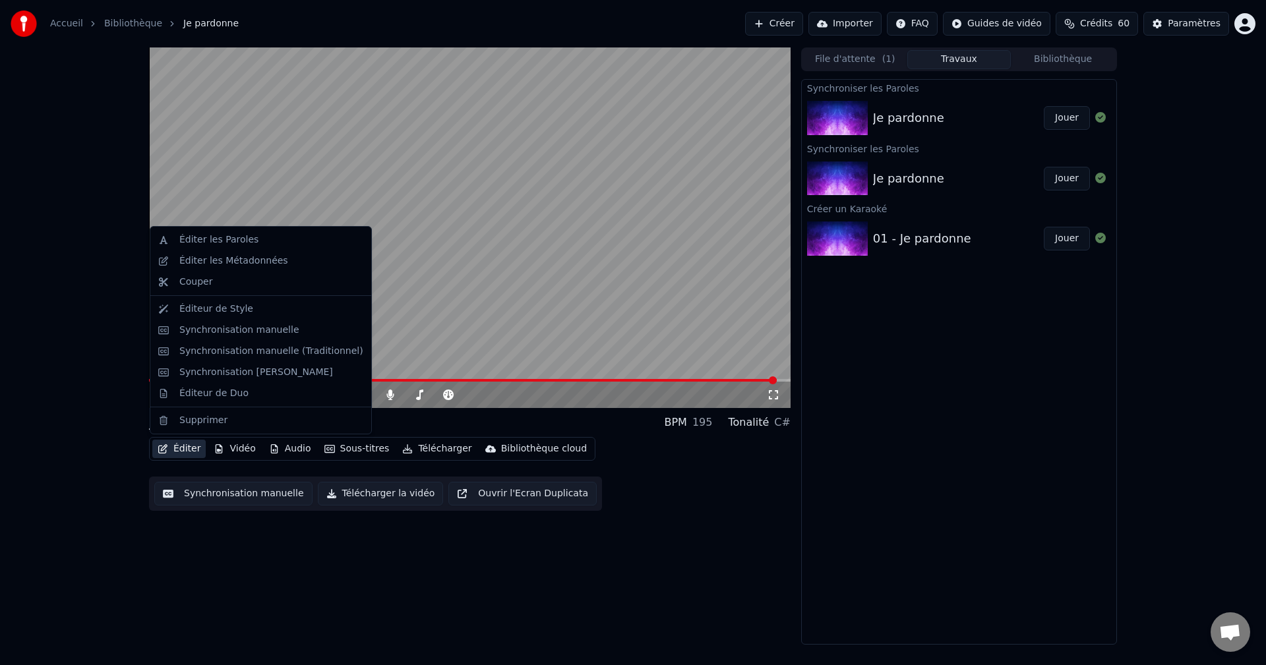
click at [180, 450] on button "Éditer" at bounding box center [178, 449] width 53 height 18
click at [204, 237] on div "Éditer les Paroles" at bounding box center [218, 239] width 79 height 13
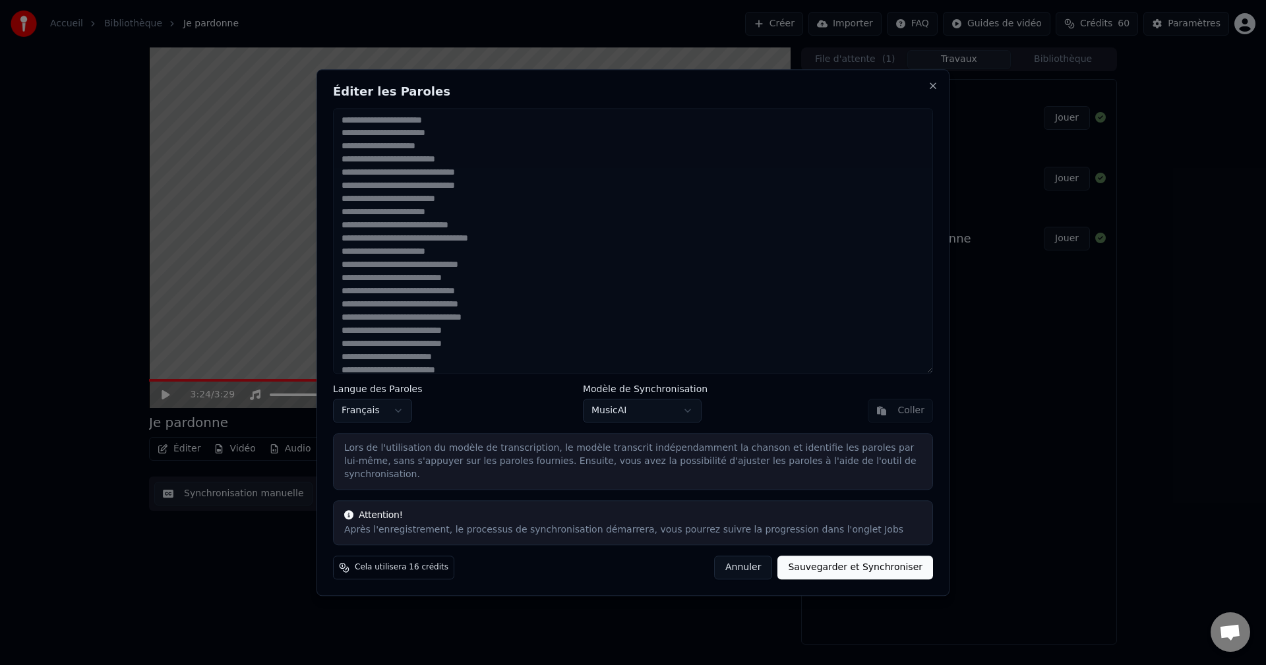
click at [651, 418] on body "Accueil Bibliothèque Je pardonne Créer Importer FAQ Guides de vidéo Crédits 60 …" at bounding box center [633, 332] width 1266 height 665
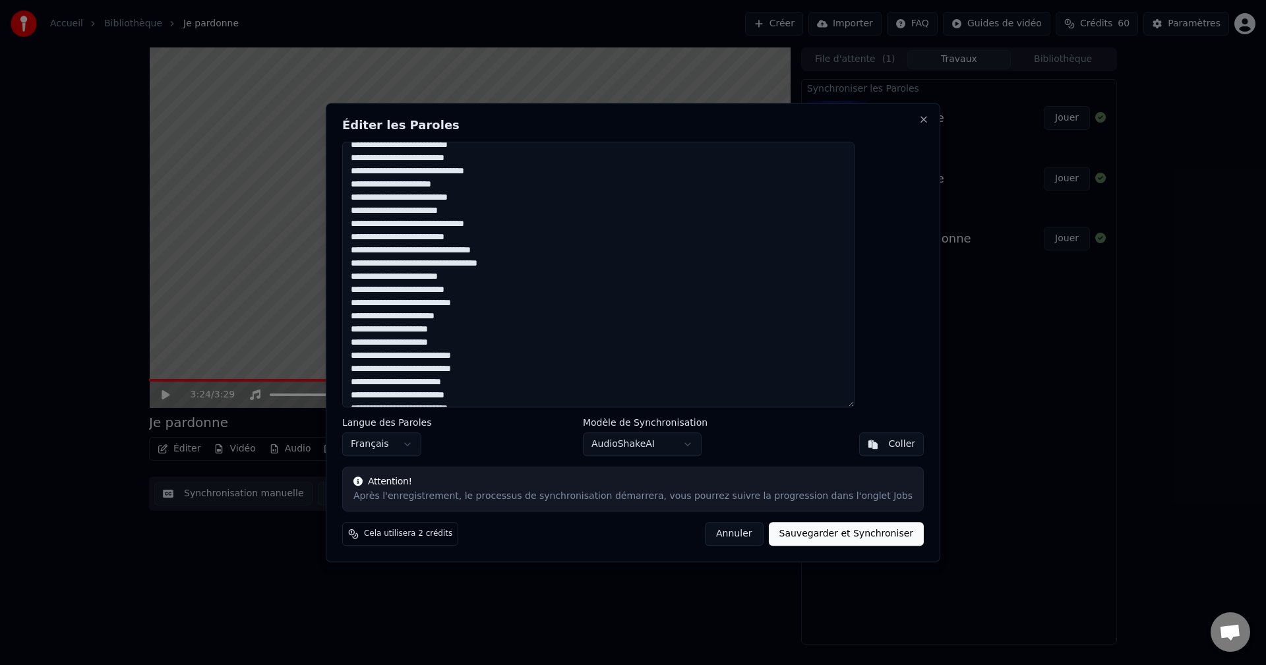
scroll to position [330, 0]
click at [657, 448] on body "Accueil Bibliothèque Je pardonne Créer Importer FAQ Guides de vidéo Crédits 60 …" at bounding box center [633, 332] width 1266 height 665
click at [645, 444] on body "Accueil Bibliothèque Je pardonne Créer Importer FAQ Guides de vidéo Crédits 60 …" at bounding box center [633, 332] width 1266 height 665
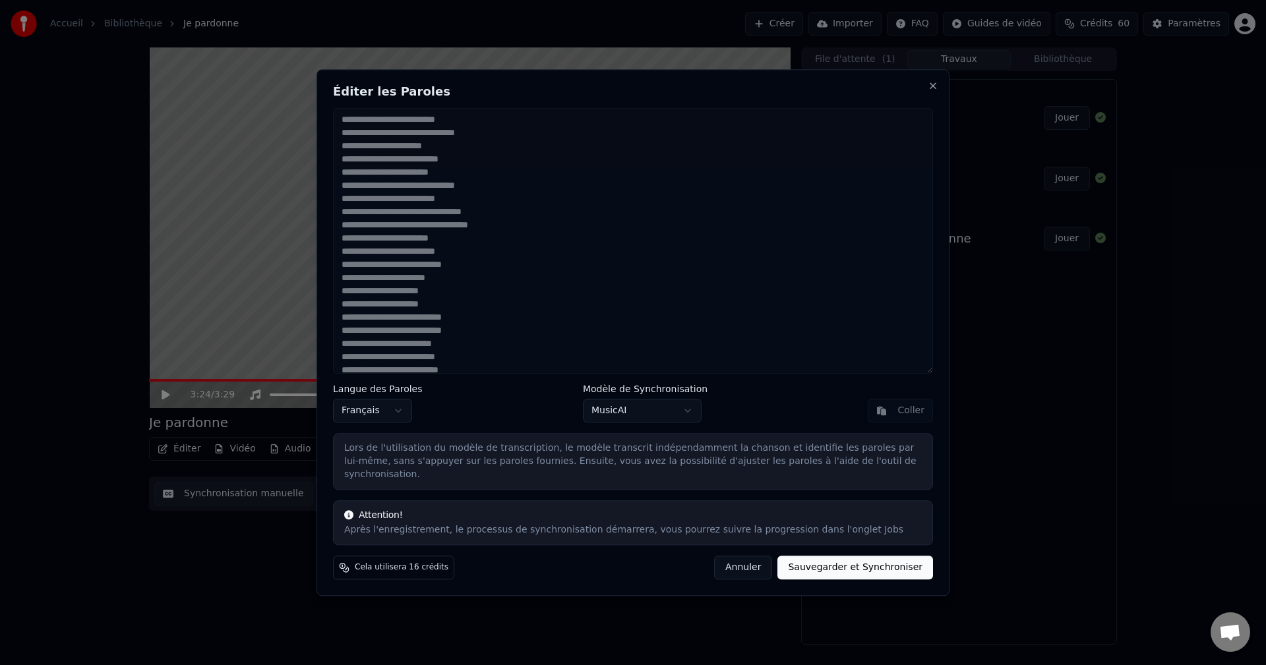
click at [831, 556] on button "Sauvegarder et Synchroniser" at bounding box center [855, 568] width 156 height 24
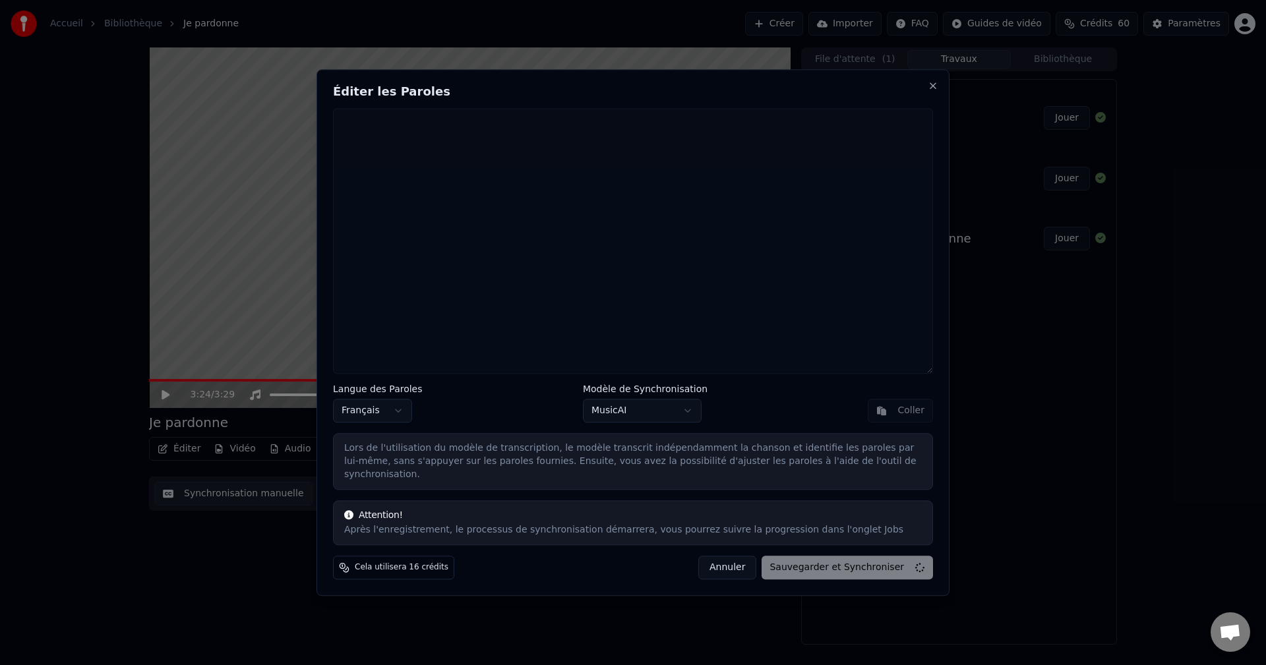
scroll to position [0, 0]
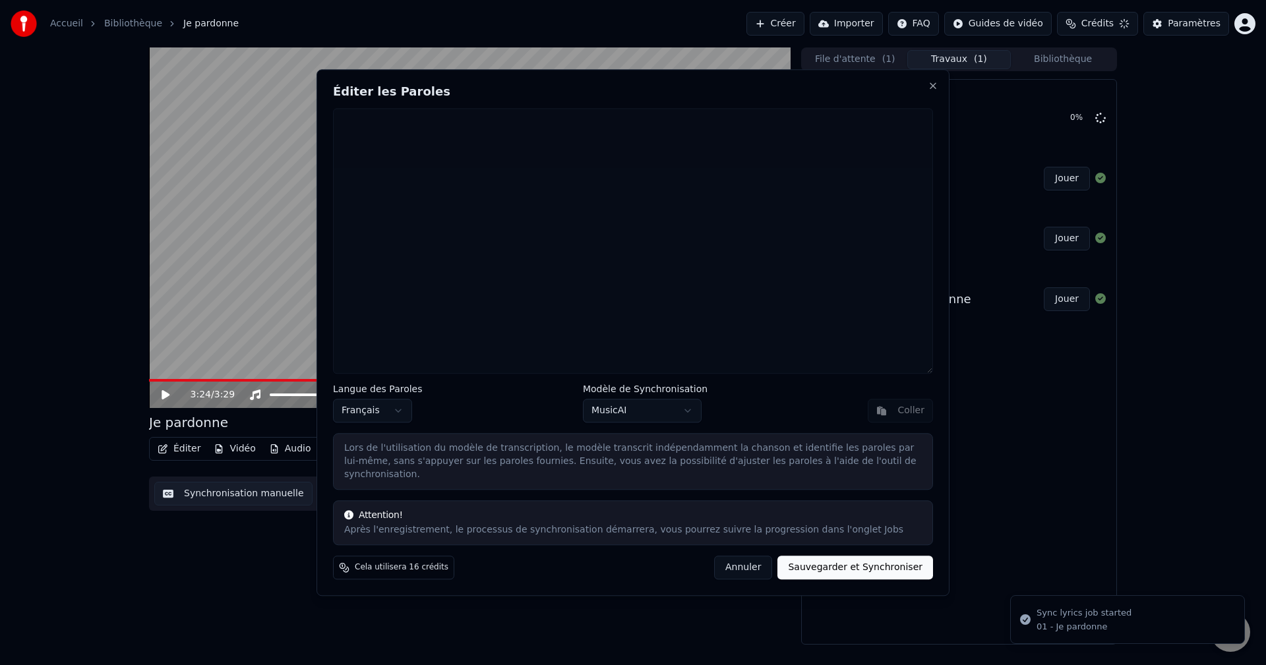
type textarea "**********"
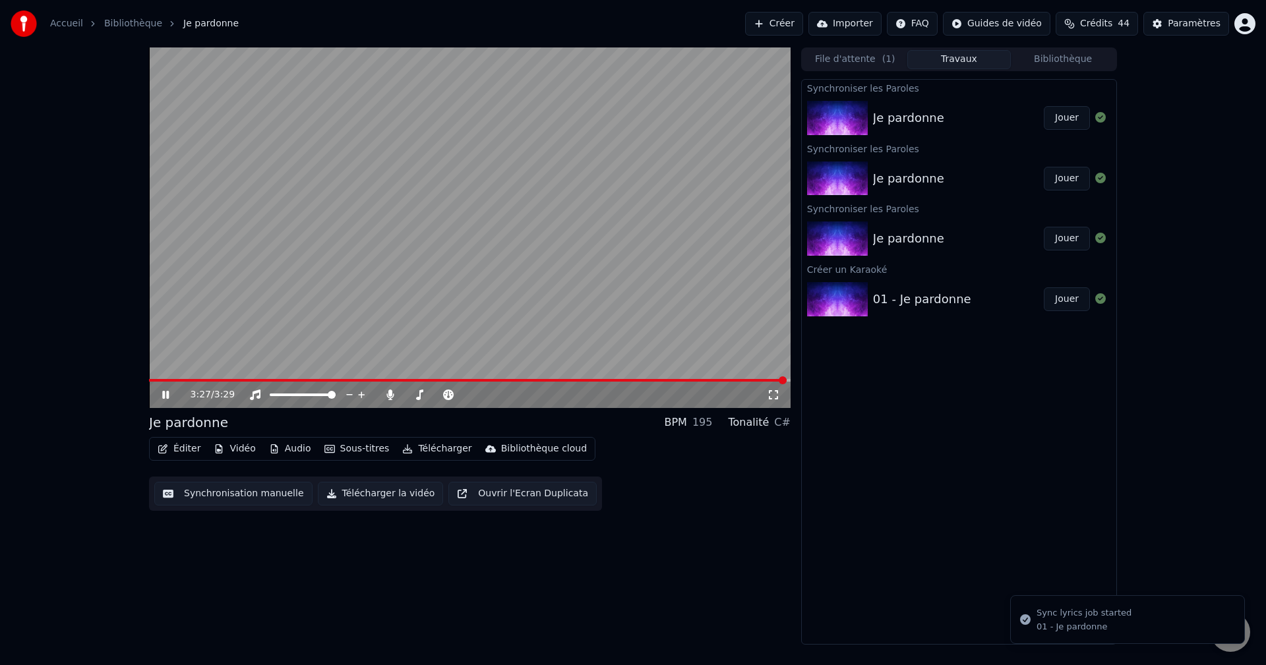
click at [161, 392] on icon at bounding box center [175, 395] width 31 height 11
click at [1059, 121] on button "Jouer" at bounding box center [1066, 118] width 46 height 24
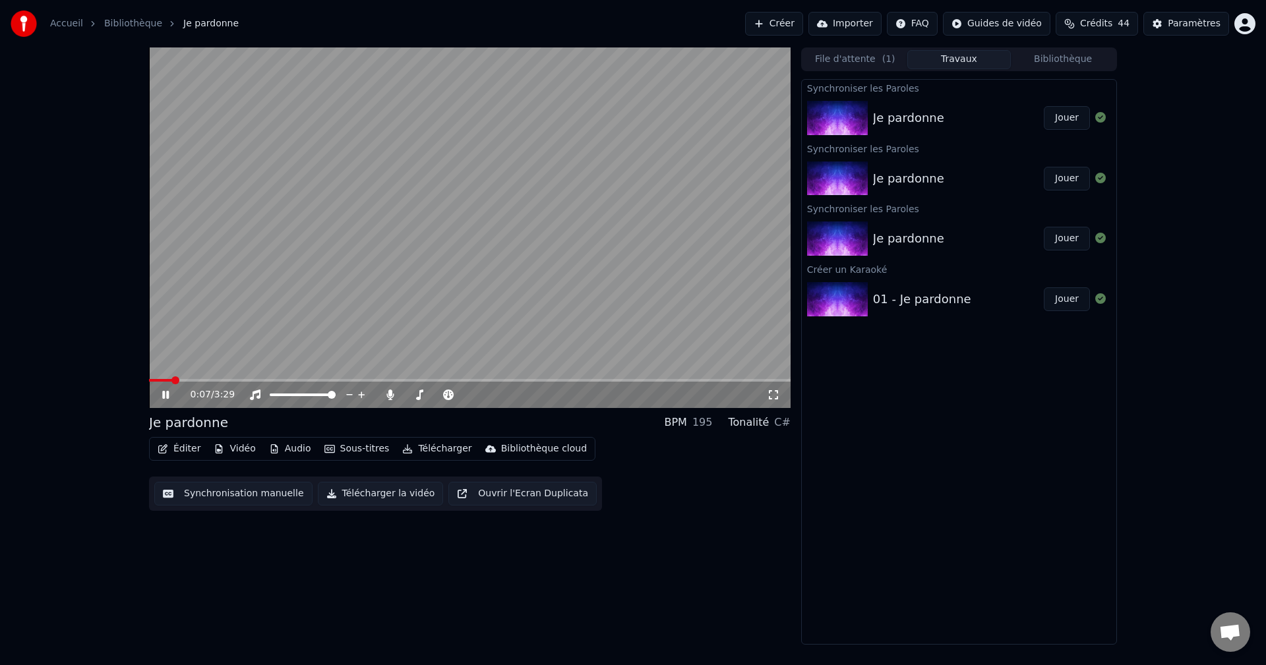
click at [601, 380] on span at bounding box center [469, 380] width 641 height 3
click at [532, 378] on video at bounding box center [469, 227] width 641 height 361
click at [534, 382] on div "2:41 / 3:29" at bounding box center [469, 395] width 641 height 26
click at [533, 380] on span at bounding box center [397, 380] width 496 height 3
click at [183, 448] on button "Éditer" at bounding box center [178, 449] width 53 height 18
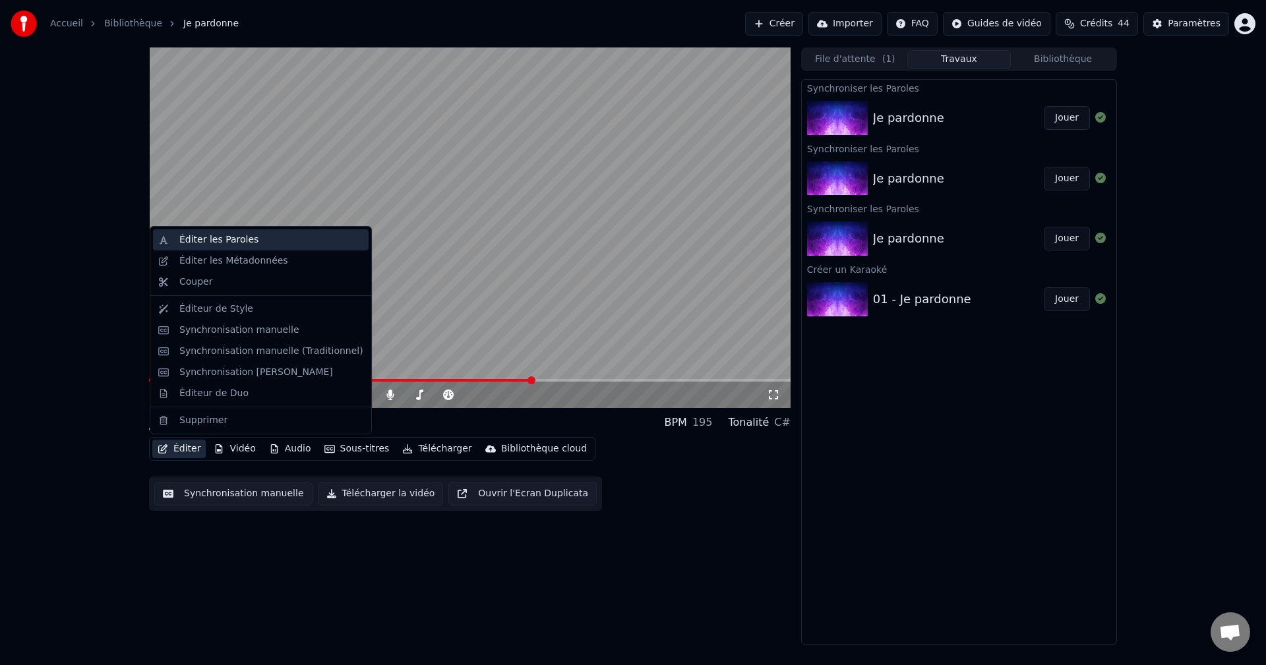
click at [225, 240] on div "Éditer les Paroles" at bounding box center [218, 239] width 79 height 13
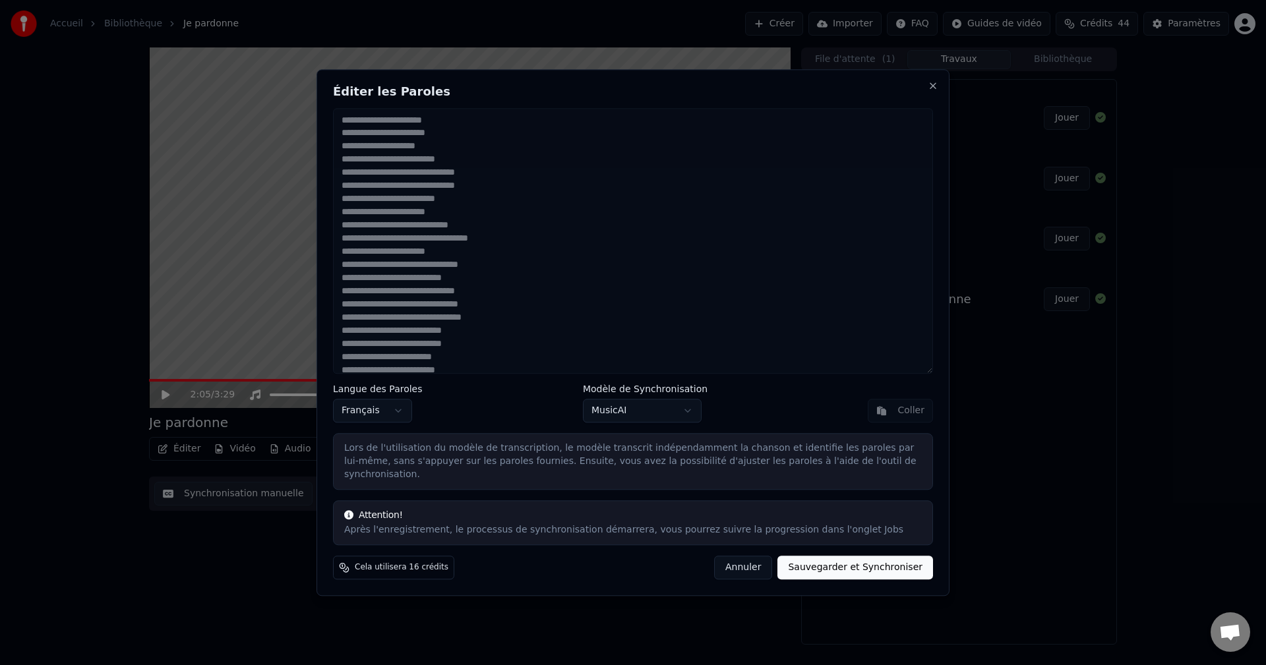
click at [632, 418] on body "Accueil Bibliothèque Je pardonne Créer Importer FAQ Guides de vidéo Crédits 44 …" at bounding box center [633, 332] width 1266 height 665
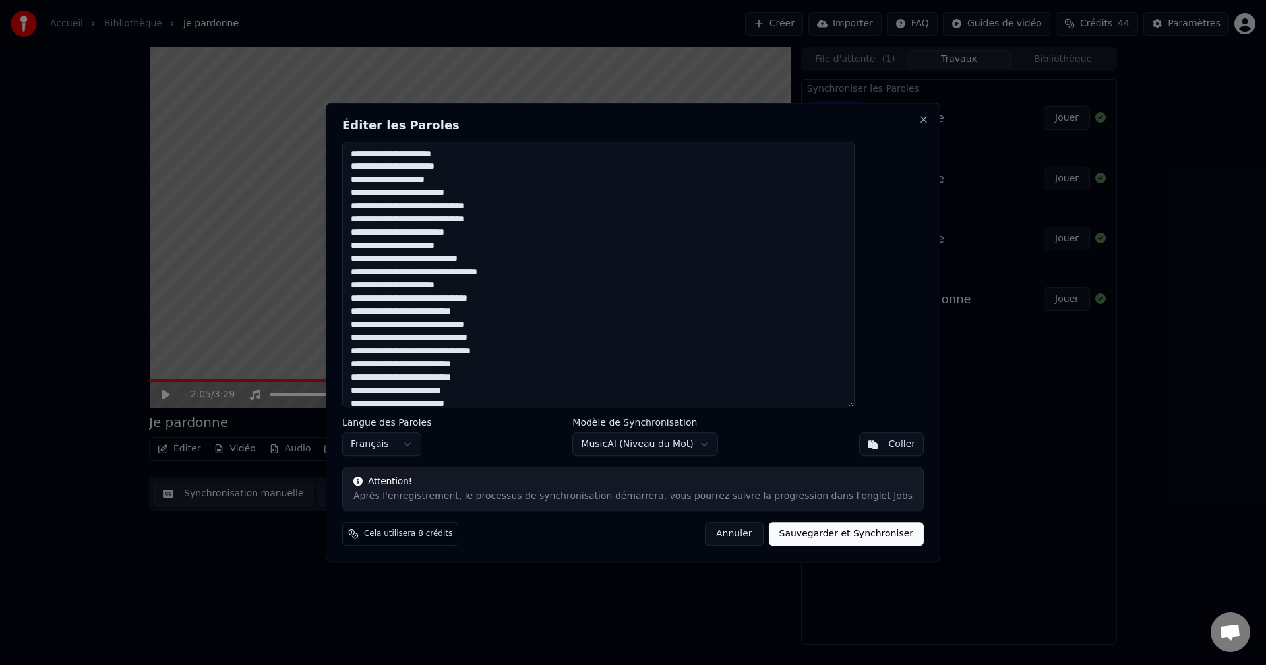
click at [804, 536] on button "Sauvegarder et Synchroniser" at bounding box center [847, 534] width 156 height 24
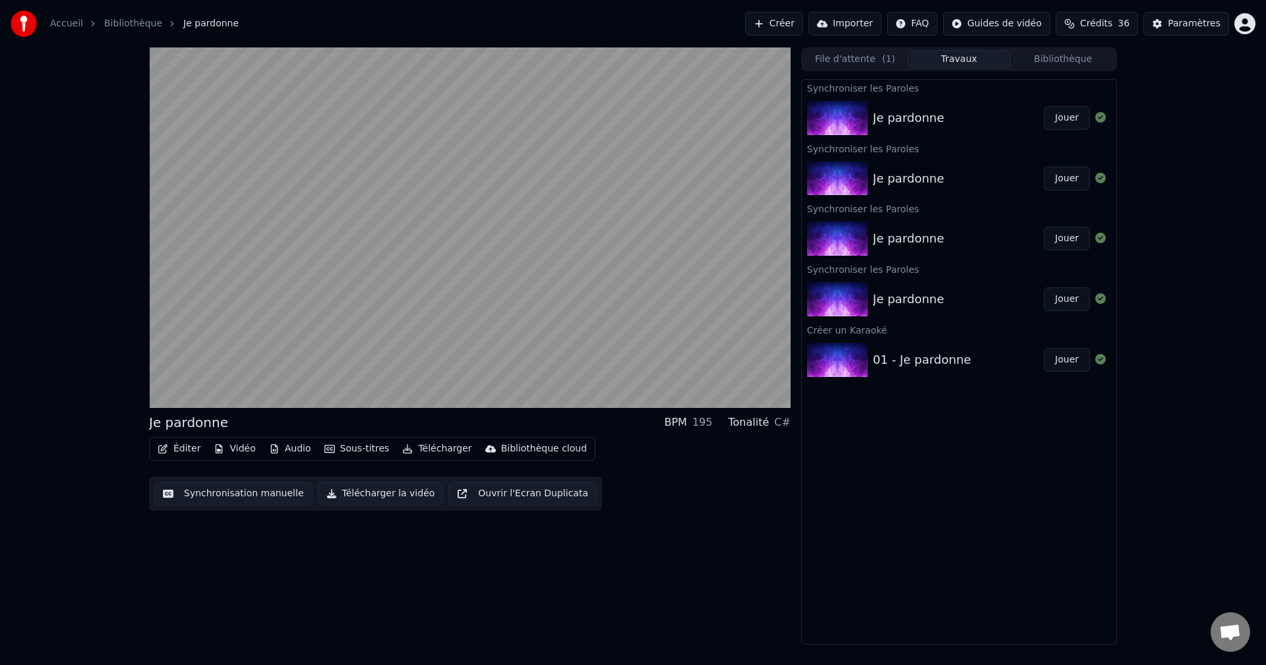
click at [1067, 110] on button "Jouer" at bounding box center [1066, 118] width 46 height 24
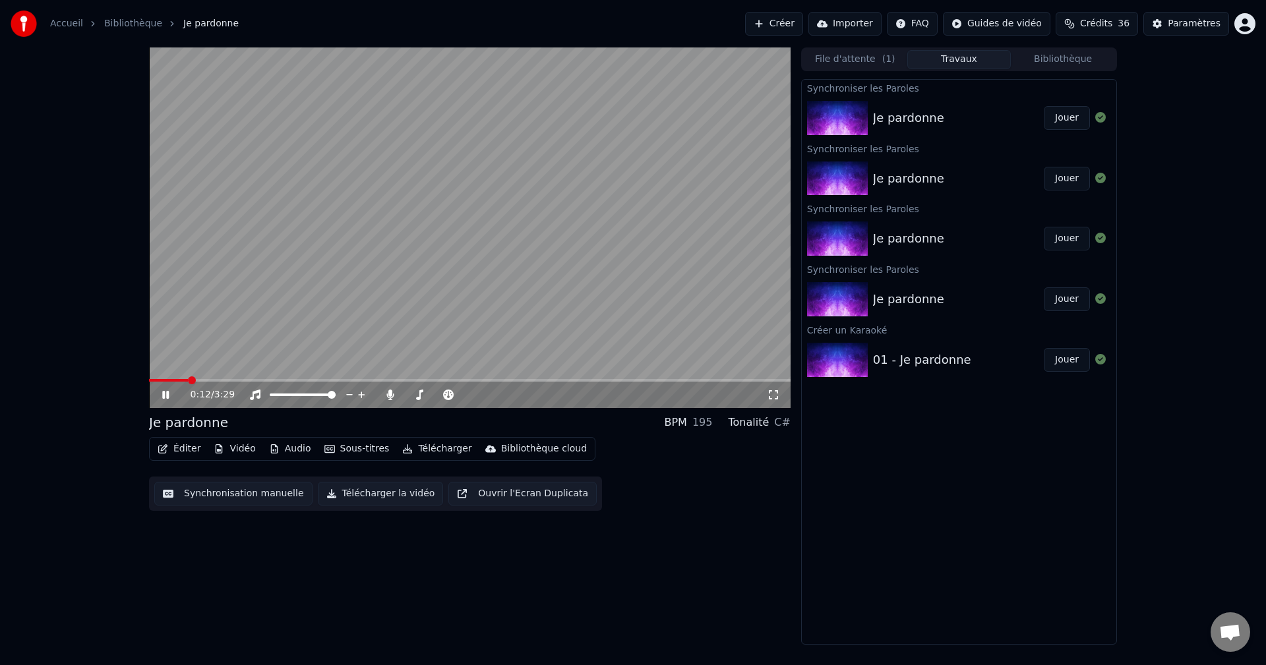
click at [541, 381] on span at bounding box center [469, 380] width 641 height 3
click at [167, 396] on icon at bounding box center [165, 395] width 7 height 8
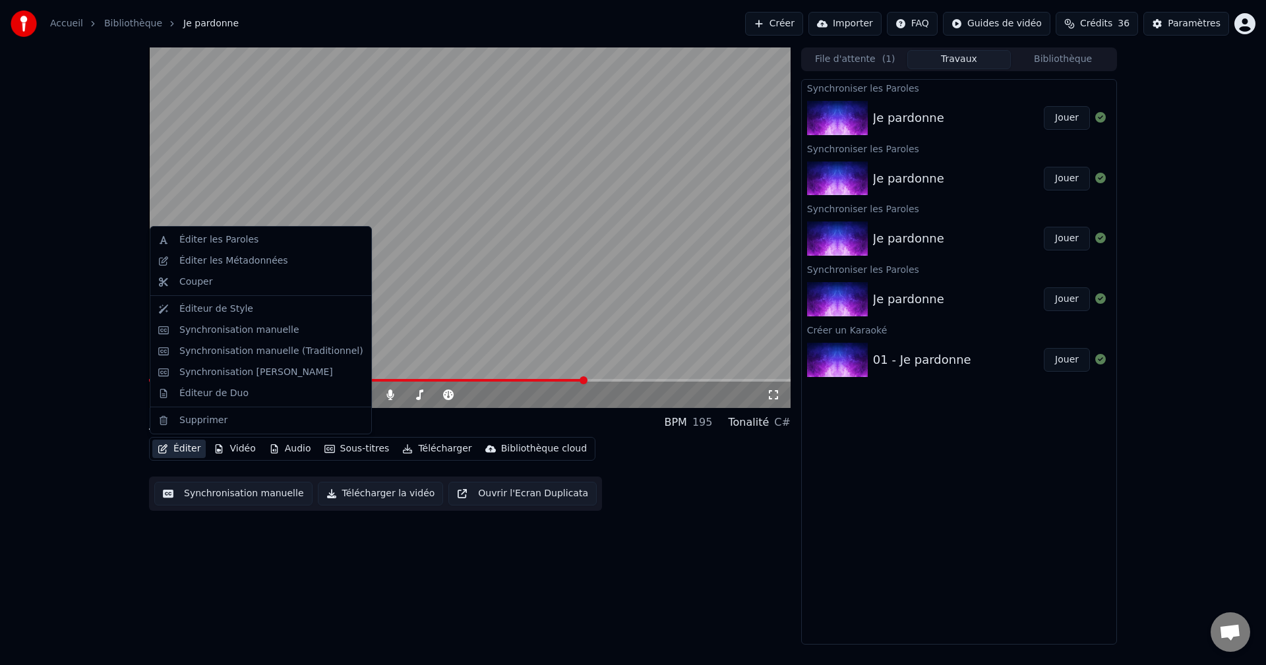
click at [185, 448] on button "Éditer" at bounding box center [178, 449] width 53 height 18
click at [200, 243] on div "Éditer les Paroles" at bounding box center [218, 239] width 79 height 13
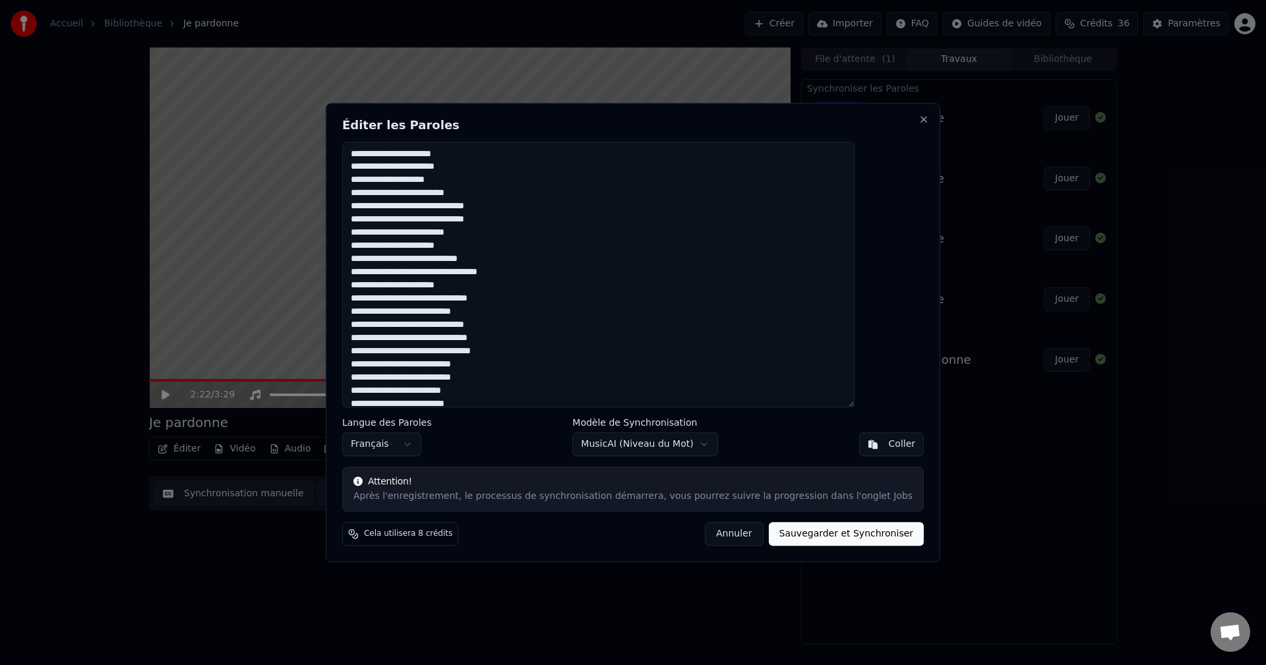
drag, startPoint x: 722, startPoint y: 535, endPoint x: 653, endPoint y: 441, distance: 116.8
click at [653, 441] on div "Éditer les Paroles Langue des Paroles Français Modèle de Synchronisation MusicA…" at bounding box center [633, 332] width 614 height 459
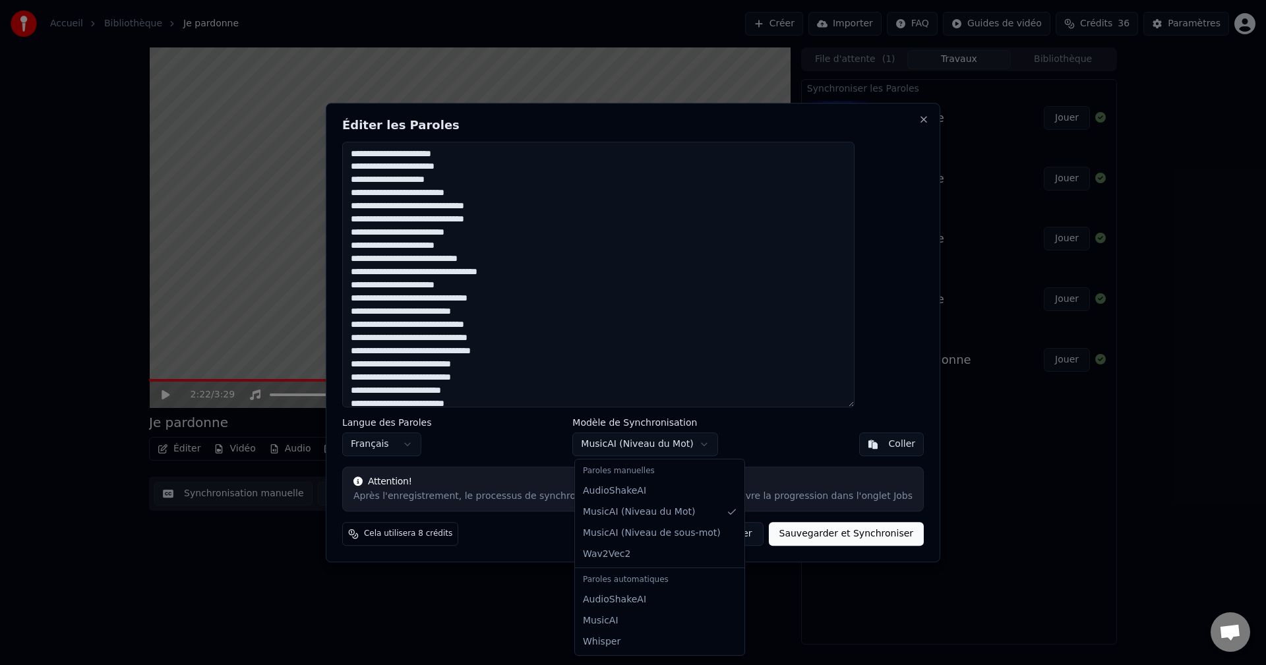
click at [653, 441] on body "Accueil Bibliothèque Je pardonne Créer Importer FAQ Guides de vidéo Crédits 36 …" at bounding box center [633, 332] width 1266 height 665
